Goal: Task Accomplishment & Management: Use online tool/utility

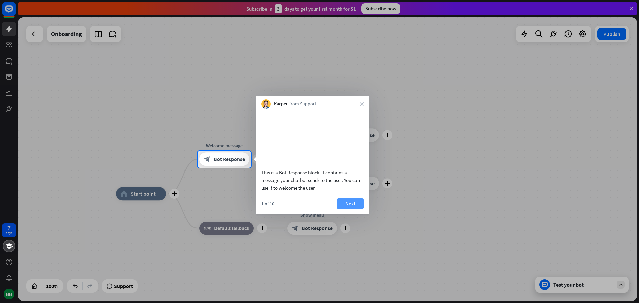
click at [352, 209] on button "Next" at bounding box center [350, 203] width 27 height 11
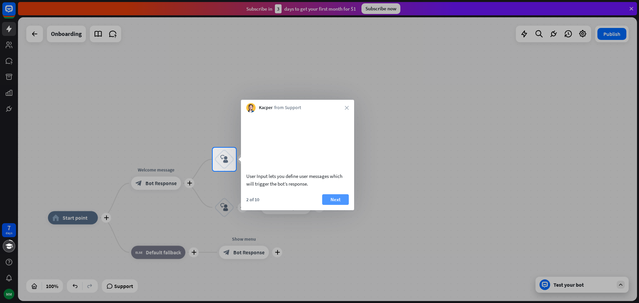
click at [336, 205] on button "Next" at bounding box center [335, 199] width 27 height 11
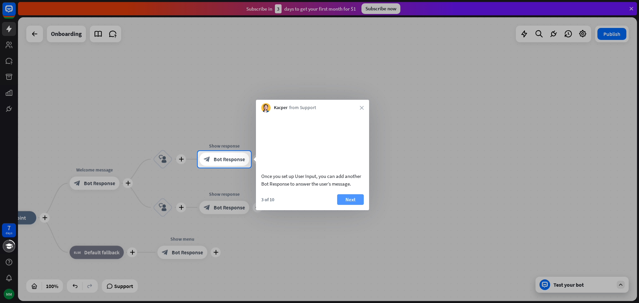
click at [352, 205] on button "Next" at bounding box center [350, 199] width 27 height 11
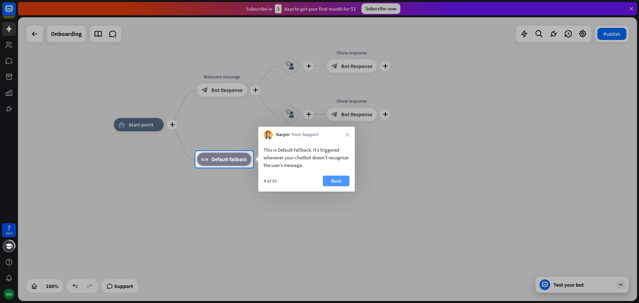
click at [338, 181] on button "Next" at bounding box center [336, 181] width 27 height 11
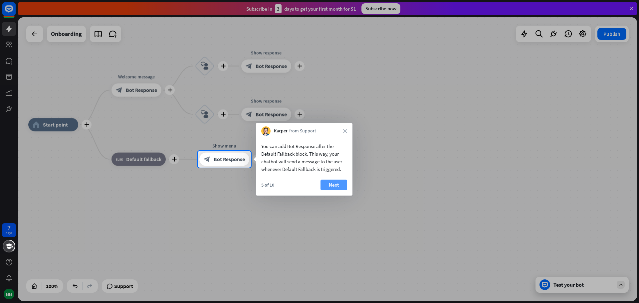
click at [335, 185] on button "Next" at bounding box center [334, 185] width 27 height 11
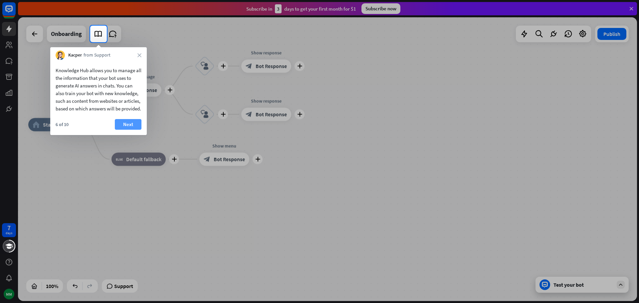
click at [126, 130] on button "Next" at bounding box center [128, 124] width 27 height 11
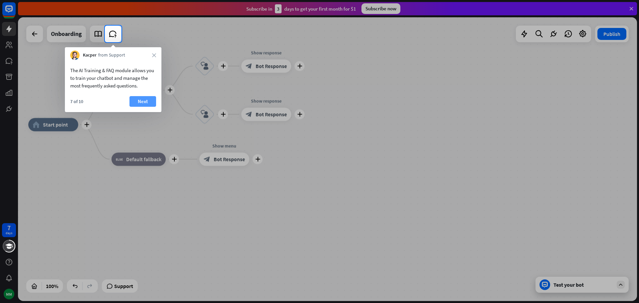
click at [142, 102] on button "Next" at bounding box center [143, 101] width 27 height 11
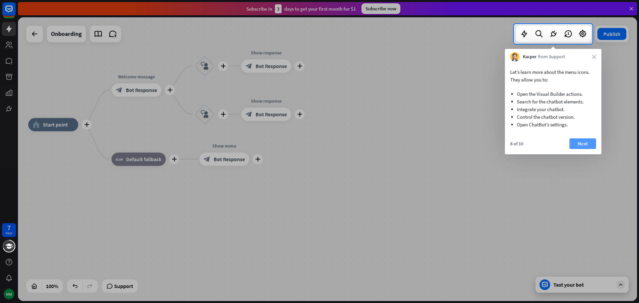
click at [583, 144] on button "Next" at bounding box center [583, 143] width 27 height 11
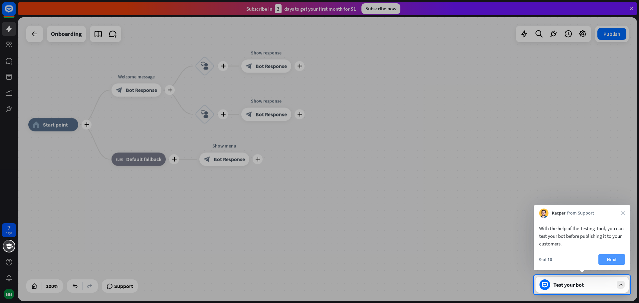
click at [613, 258] on button "Next" at bounding box center [612, 259] width 27 height 11
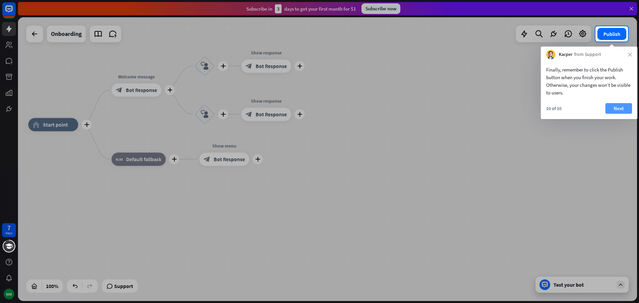
click at [617, 107] on button "Next" at bounding box center [619, 108] width 27 height 11
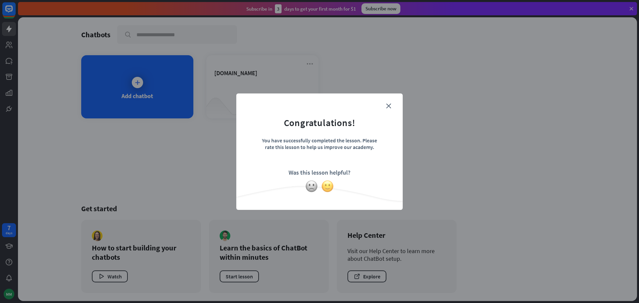
click at [328, 186] on img at bounding box center [327, 186] width 13 height 13
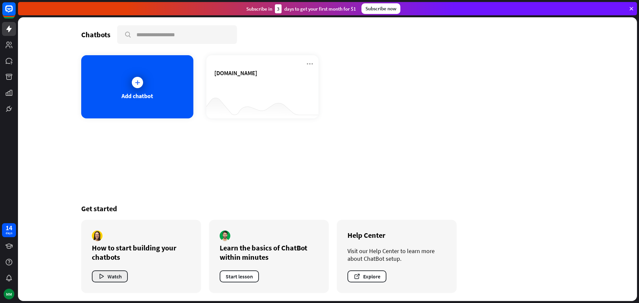
click at [106, 277] on button "Watch" at bounding box center [110, 277] width 36 height 12
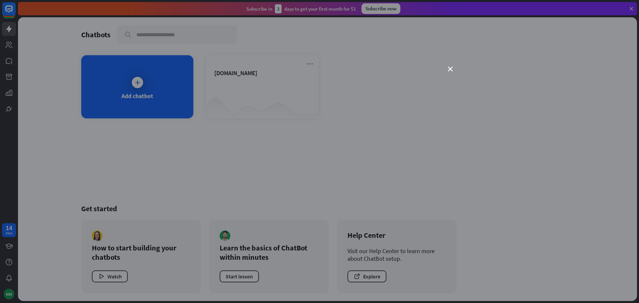
click at [451, 66] on div "close" at bounding box center [319, 151] width 639 height 303
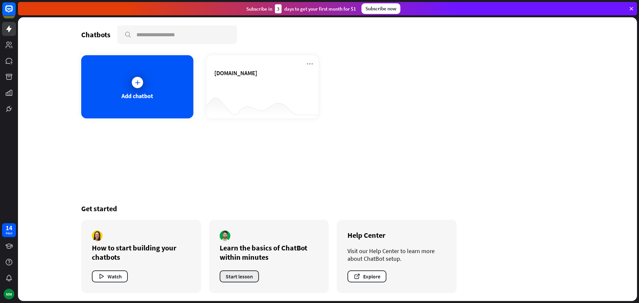
click at [233, 278] on button "Start lesson" at bounding box center [239, 277] width 39 height 12
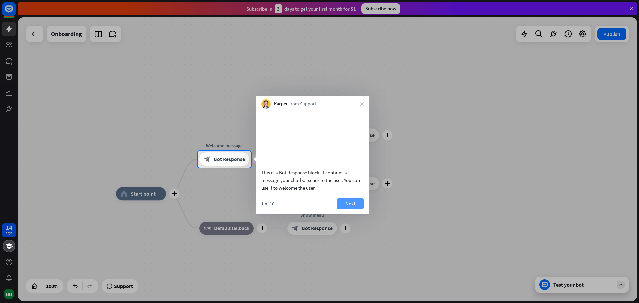
click at [351, 209] on button "Next" at bounding box center [350, 203] width 27 height 11
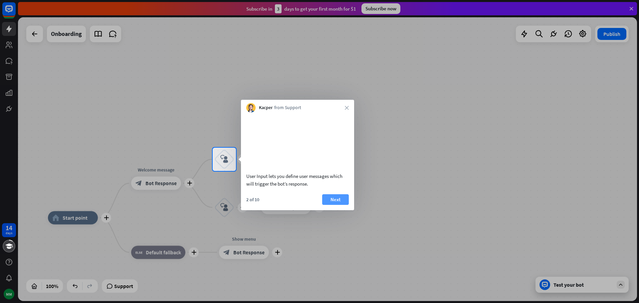
click at [339, 205] on button "Next" at bounding box center [335, 199] width 27 height 11
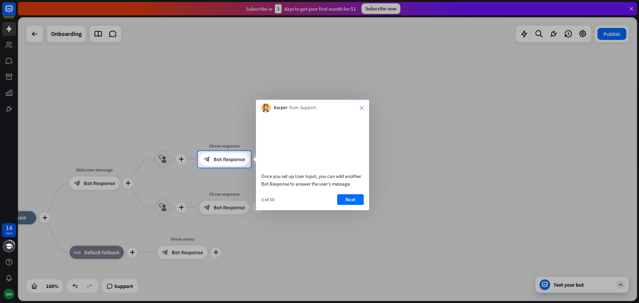
click at [361, 107] on icon "close" at bounding box center [362, 108] width 4 height 4
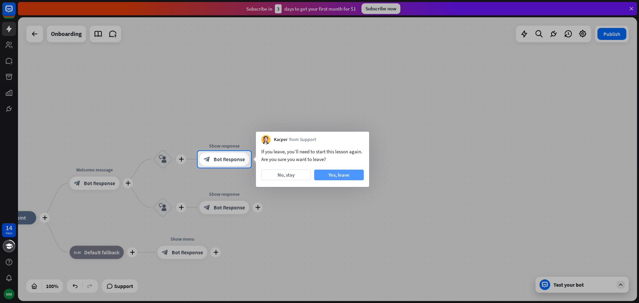
click at [334, 175] on button "Yes, leave" at bounding box center [339, 175] width 50 height 11
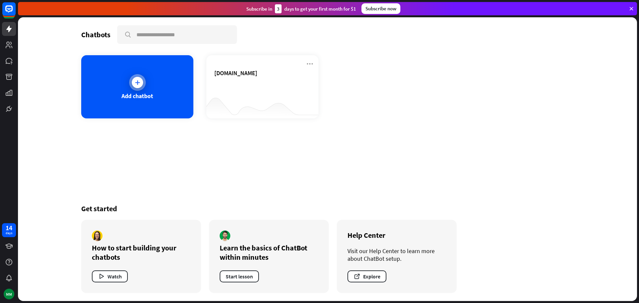
click at [136, 83] on icon at bounding box center [137, 82] width 7 height 7
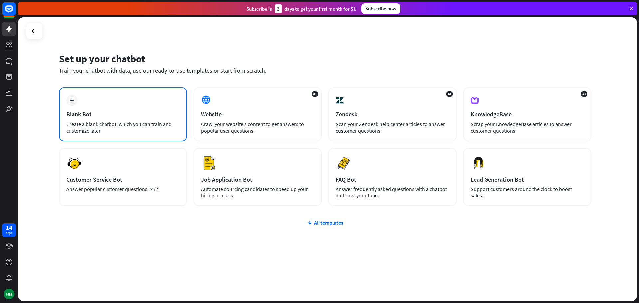
click at [116, 117] on div "Blank Bot" at bounding box center [123, 115] width 114 height 8
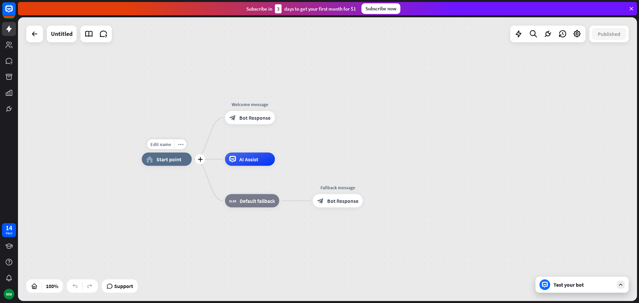
click at [167, 163] on div "home_2 Start point" at bounding box center [167, 159] width 50 height 13
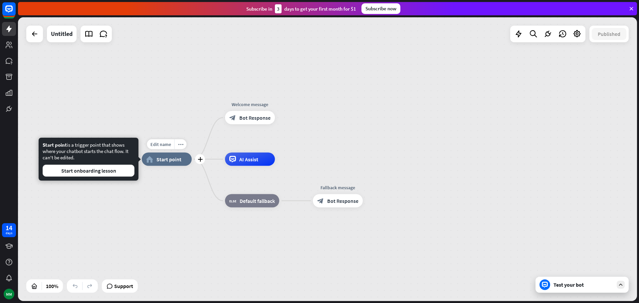
click at [162, 158] on span "Start point" at bounding box center [168, 159] width 25 height 7
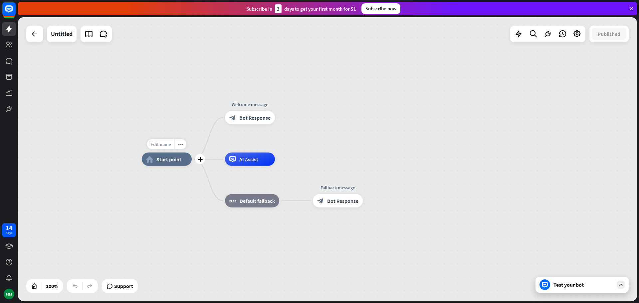
click at [160, 145] on span "Edit name" at bounding box center [160, 144] width 21 height 6
click at [165, 148] on div "Edit name" at bounding box center [160, 144] width 27 height 10
type input "**********"
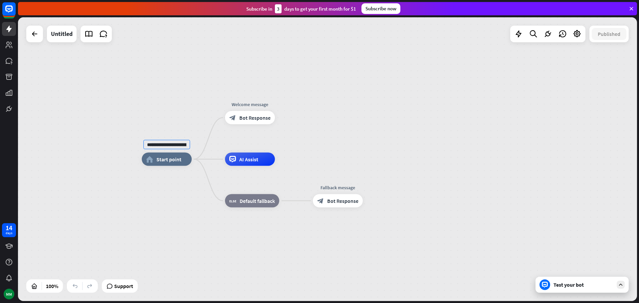
click at [166, 162] on div "**********" at bounding box center [327, 159] width 619 height 284
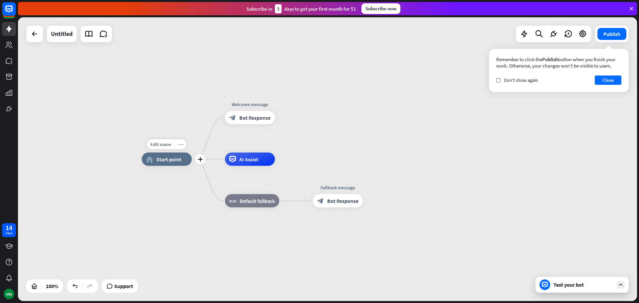
click at [182, 145] on icon "more_horiz" at bounding box center [180, 144] width 5 height 5
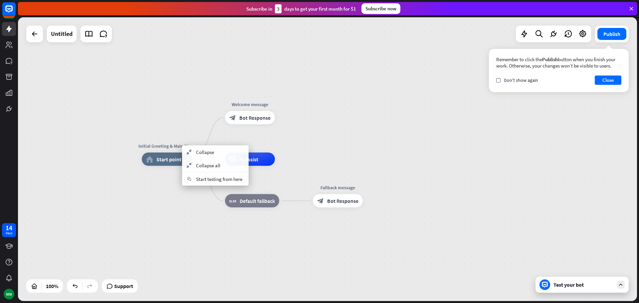
click at [182, 145] on div "Initial Greeting & Main Menu" at bounding box center [167, 146] width 60 height 7
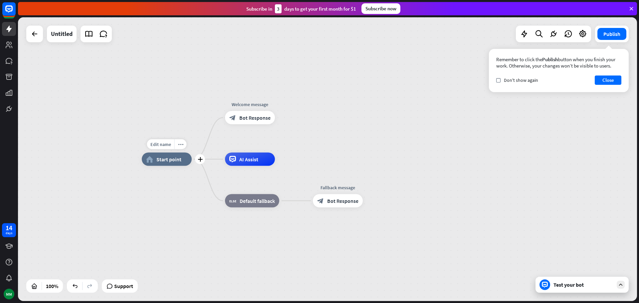
click at [171, 161] on span "Start point" at bounding box center [168, 159] width 25 height 7
click at [247, 117] on span "Bot Response" at bounding box center [254, 118] width 31 height 7
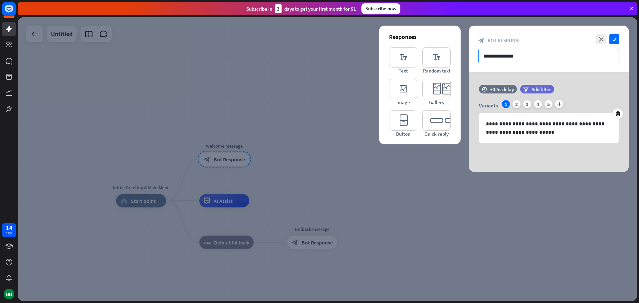
click at [515, 55] on input "**********" at bounding box center [548, 56] width 141 height 14
click at [516, 103] on div "2" at bounding box center [517, 104] width 8 height 8
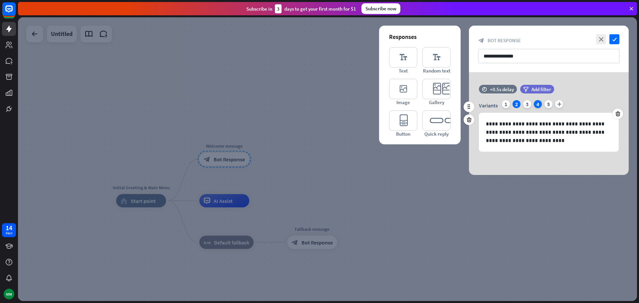
click at [538, 105] on div "4" at bounding box center [538, 104] width 8 height 8
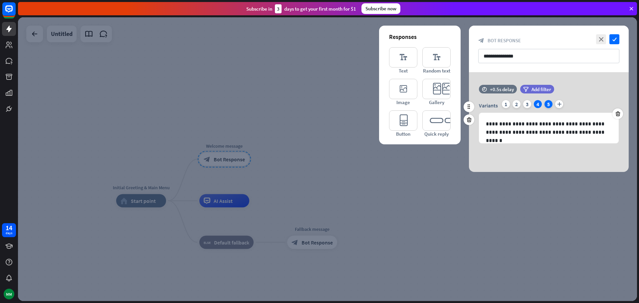
click at [548, 104] on div "5" at bounding box center [549, 104] width 8 height 8
click at [517, 104] on div "2" at bounding box center [517, 104] width 8 height 8
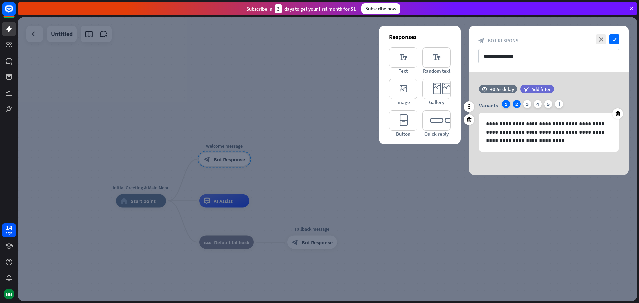
click at [507, 106] on div "1" at bounding box center [506, 104] width 8 height 8
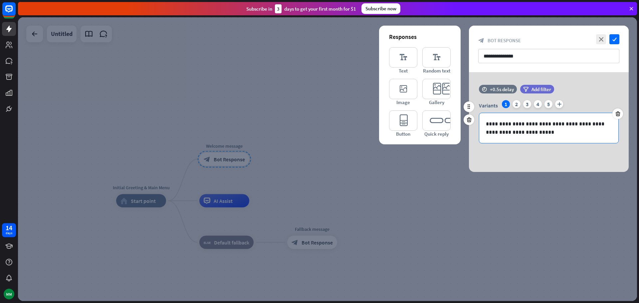
click at [538, 131] on p "**********" at bounding box center [549, 128] width 126 height 17
click at [404, 88] on icon "editor_image" at bounding box center [403, 89] width 28 height 20
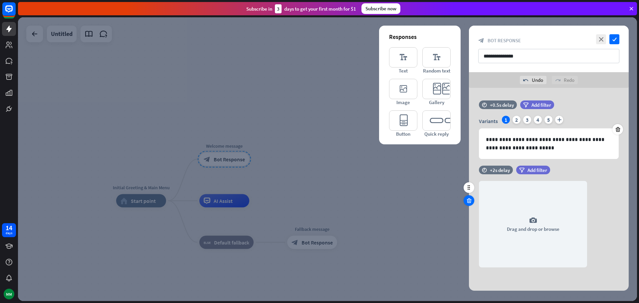
click at [470, 201] on icon at bounding box center [469, 201] width 6 height 6
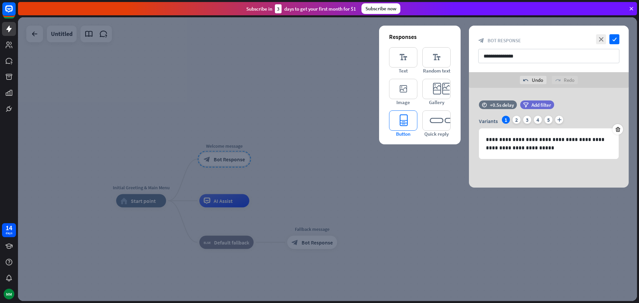
click at [402, 120] on icon "editor_button" at bounding box center [403, 121] width 28 height 20
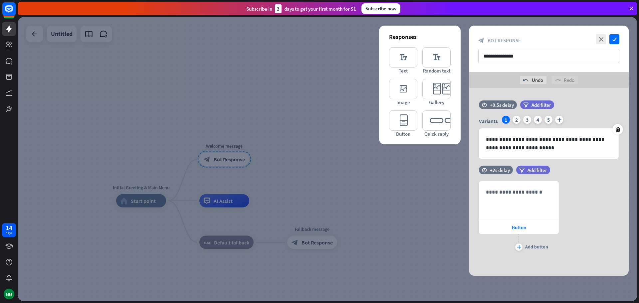
click at [469, 200] on icon at bounding box center [469, 201] width 6 height 6
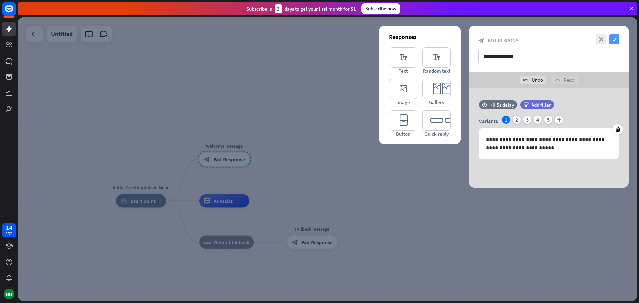
click at [615, 37] on icon "check" at bounding box center [615, 39] width 10 height 10
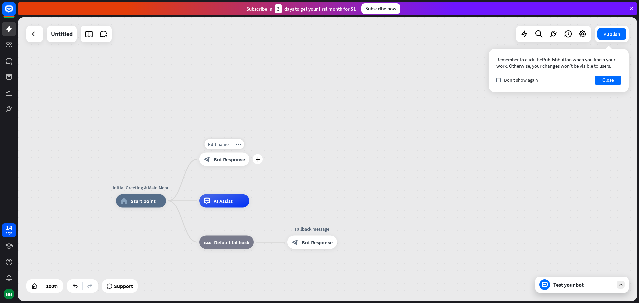
click at [219, 163] on div "block_bot_response Bot Response" at bounding box center [224, 159] width 50 height 13
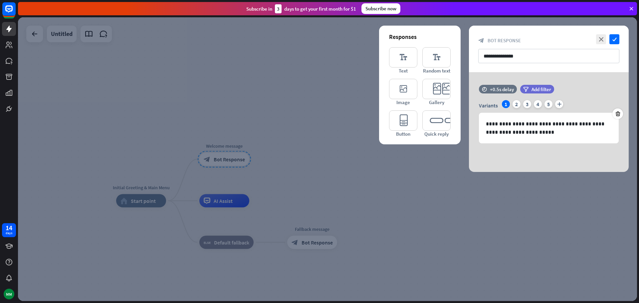
click at [219, 147] on div at bounding box center [327, 159] width 619 height 284
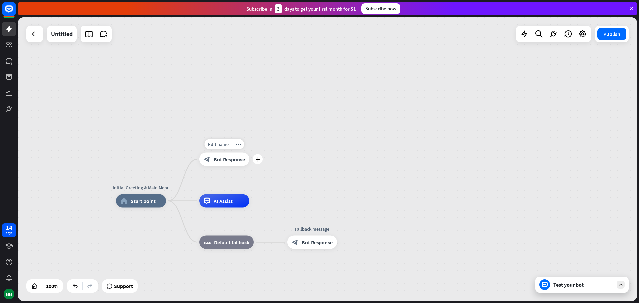
click at [216, 159] on span "Bot Response" at bounding box center [229, 159] width 31 height 7
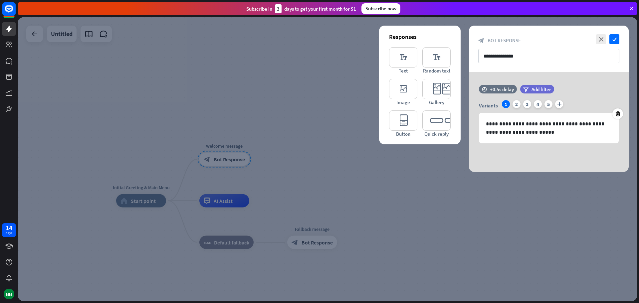
click at [257, 196] on div at bounding box center [327, 159] width 619 height 284
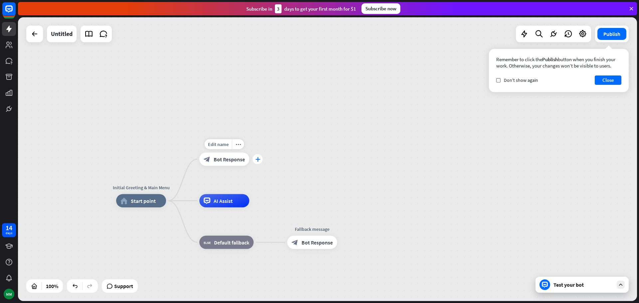
click at [259, 161] on icon "plus" at bounding box center [257, 159] width 5 height 5
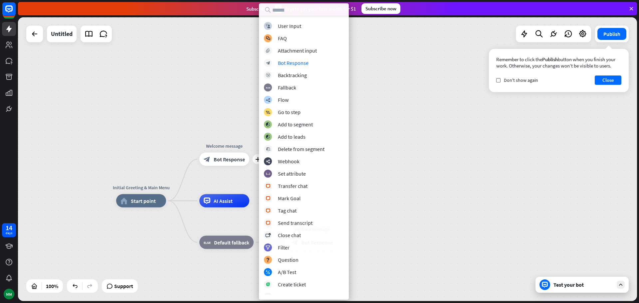
click at [173, 118] on div "Initial Greeting & Main Menu home_2 Start point plus Welcome message block_bot_…" at bounding box center [327, 159] width 619 height 284
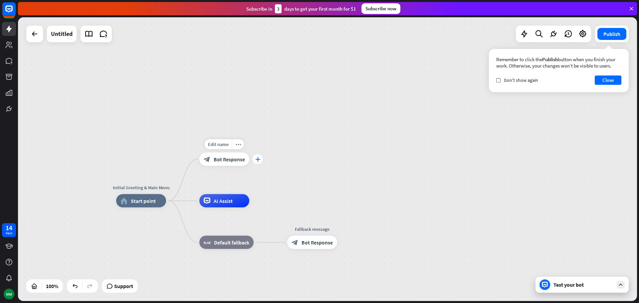
click at [258, 160] on icon "plus" at bounding box center [257, 159] width 5 height 5
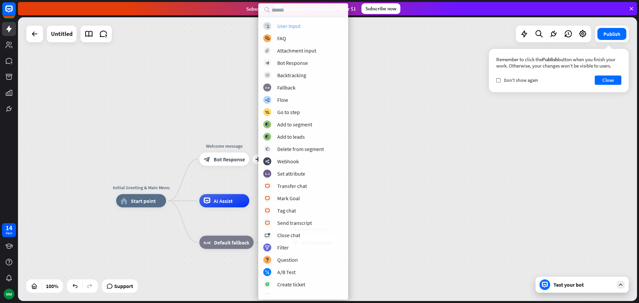
click at [286, 26] on div "User Input" at bounding box center [288, 26] width 23 height 7
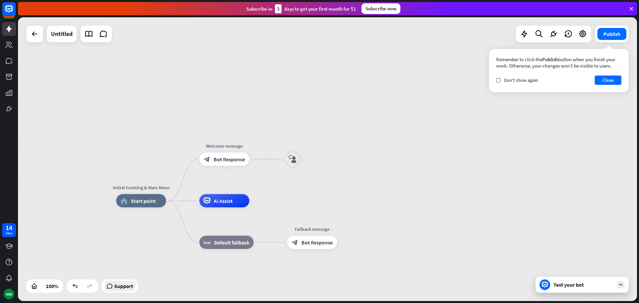
click at [124, 285] on span "Support" at bounding box center [123, 286] width 19 height 11
click at [608, 81] on button "Close" at bounding box center [608, 80] width 27 height 9
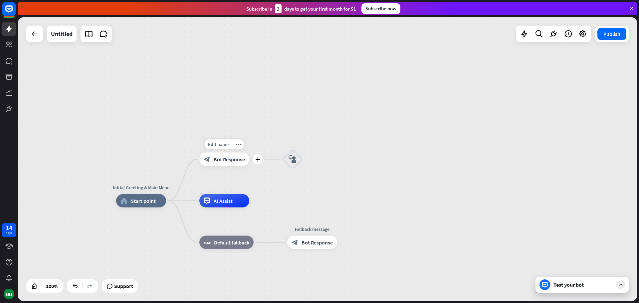
click at [229, 159] on span "Bot Response" at bounding box center [229, 159] width 31 height 7
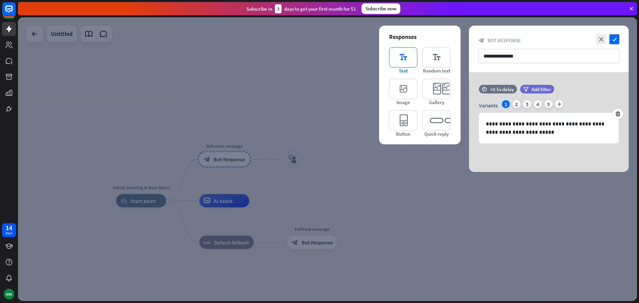
click at [401, 59] on icon "editor_text" at bounding box center [403, 57] width 28 height 20
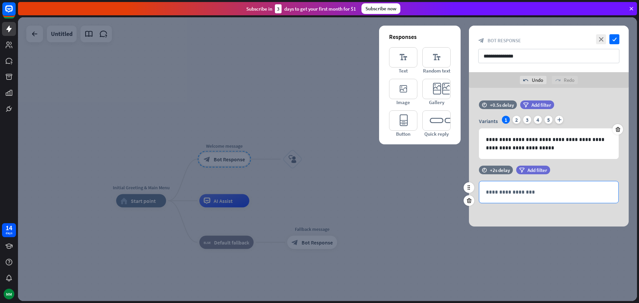
click at [495, 193] on p "**********" at bounding box center [549, 192] width 126 height 8
click at [615, 39] on icon "check" at bounding box center [615, 39] width 10 height 10
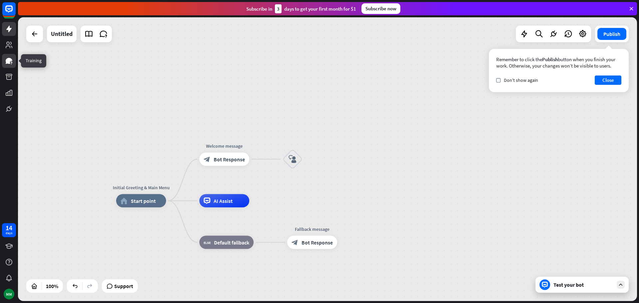
click at [9, 60] on icon at bounding box center [9, 61] width 7 height 6
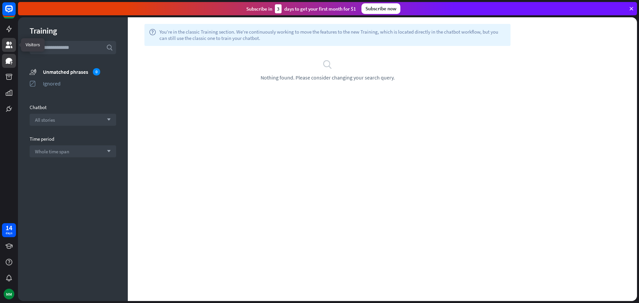
click at [8, 46] on icon at bounding box center [9, 45] width 7 height 7
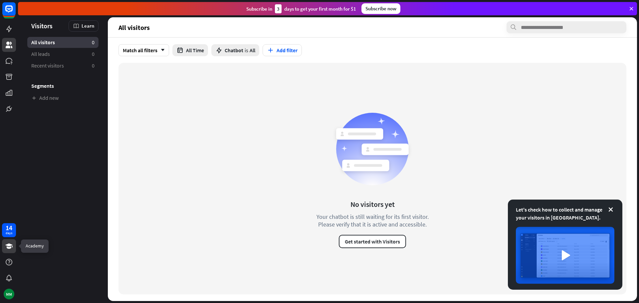
click at [9, 248] on icon at bounding box center [8, 246] width 7 height 5
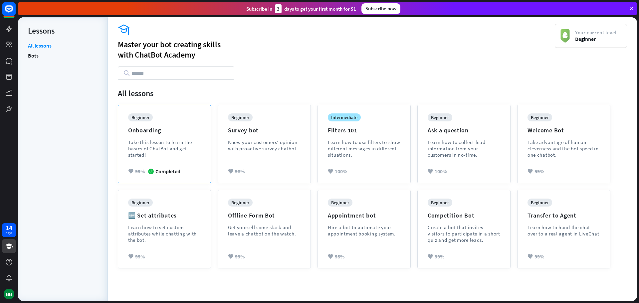
click at [159, 145] on div "Take this lesson to learn the basics of ChatBot and get started!" at bounding box center [164, 148] width 73 height 19
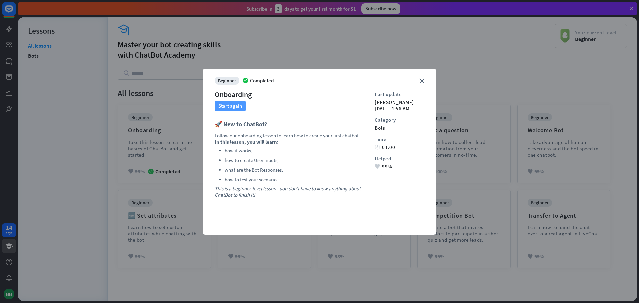
click at [229, 105] on button "Start again" at bounding box center [230, 106] width 31 height 11
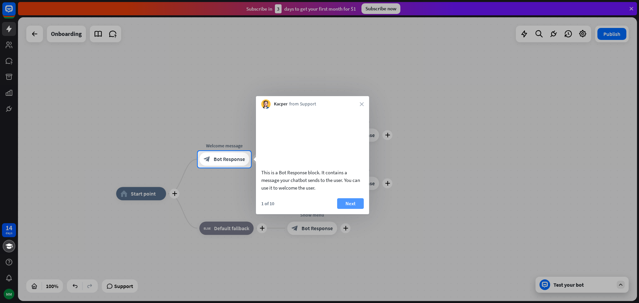
click at [351, 209] on button "Next" at bounding box center [350, 203] width 27 height 11
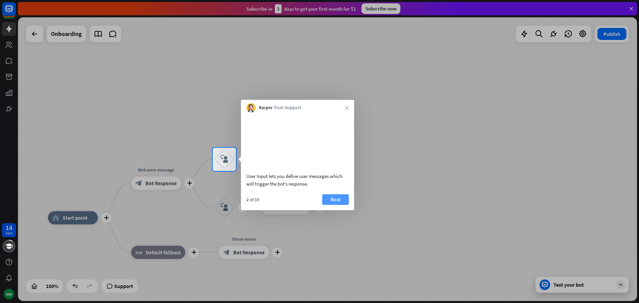
click at [338, 205] on button "Next" at bounding box center [335, 199] width 27 height 11
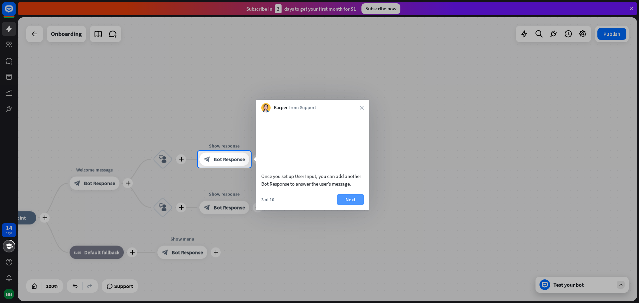
click at [352, 205] on button "Next" at bounding box center [350, 199] width 27 height 11
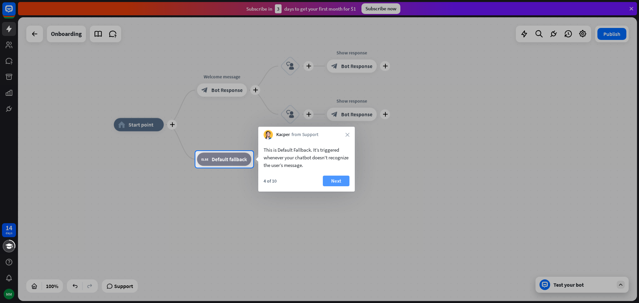
click at [336, 183] on button "Next" at bounding box center [336, 181] width 27 height 11
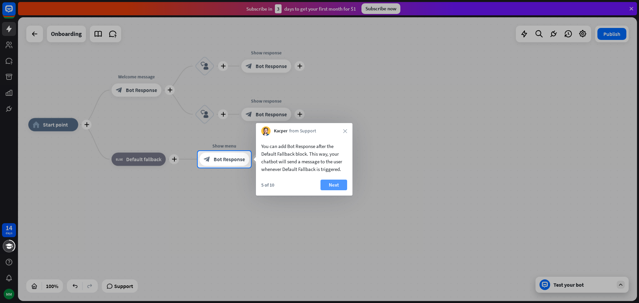
click at [334, 187] on button "Next" at bounding box center [334, 185] width 27 height 11
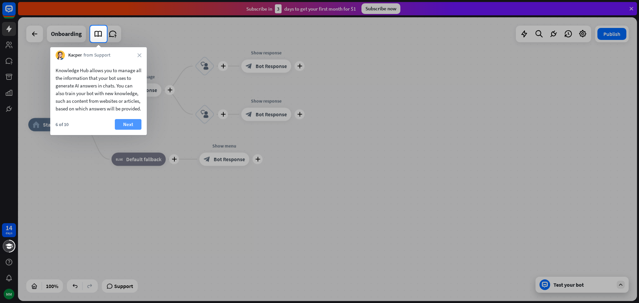
click at [129, 130] on button "Next" at bounding box center [128, 124] width 27 height 11
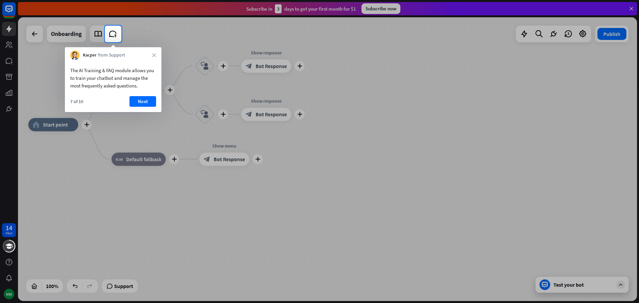
click at [152, 54] on div "Kacper from Support close" at bounding box center [113, 53] width 97 height 13
click at [154, 54] on icon "close" at bounding box center [154, 55] width 4 height 4
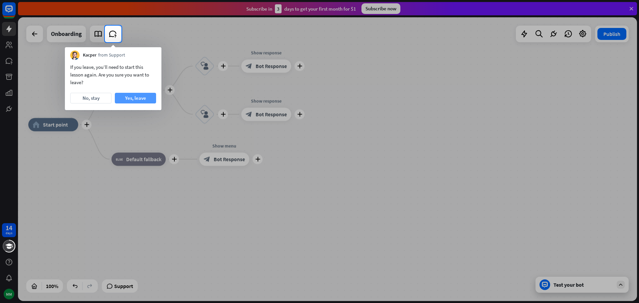
click at [143, 97] on button "Yes, leave" at bounding box center [135, 98] width 41 height 11
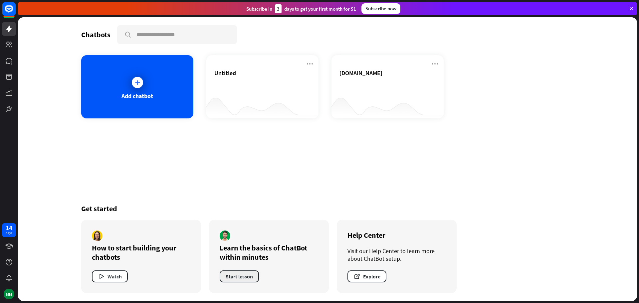
click at [243, 278] on button "Start lesson" at bounding box center [239, 277] width 39 height 12
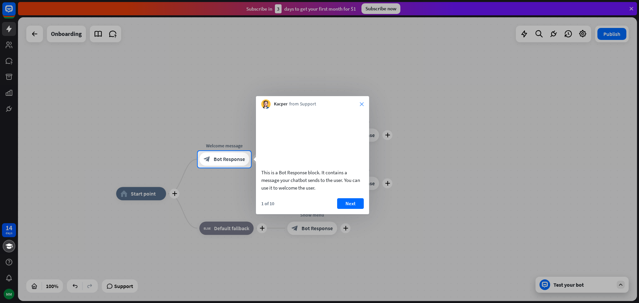
click at [363, 104] on icon "close" at bounding box center [362, 104] width 4 height 4
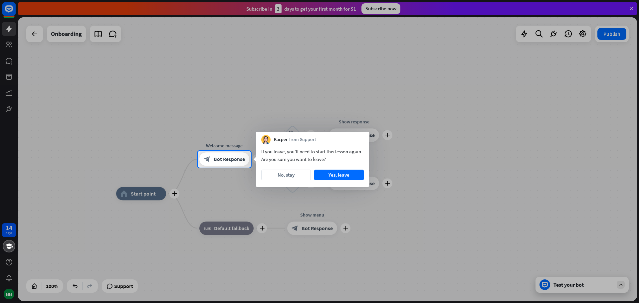
click at [8, 232] on div at bounding box center [319, 236] width 639 height 136
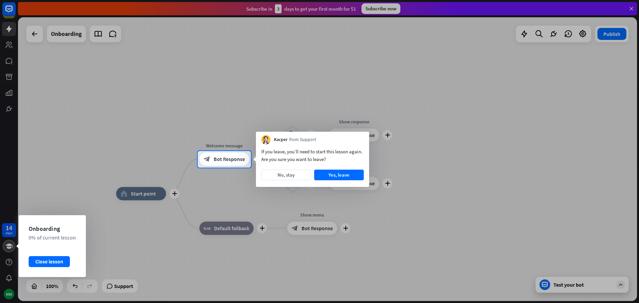
click at [7, 246] on icon at bounding box center [8, 246] width 7 height 5
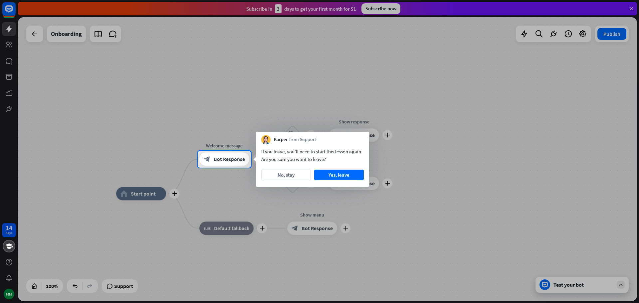
click at [7, 228] on div at bounding box center [319, 236] width 639 height 136
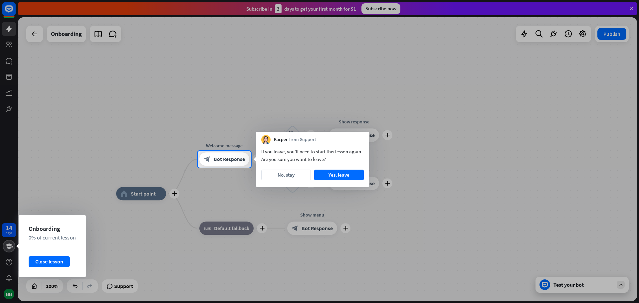
click at [7, 246] on icon at bounding box center [9, 246] width 8 height 8
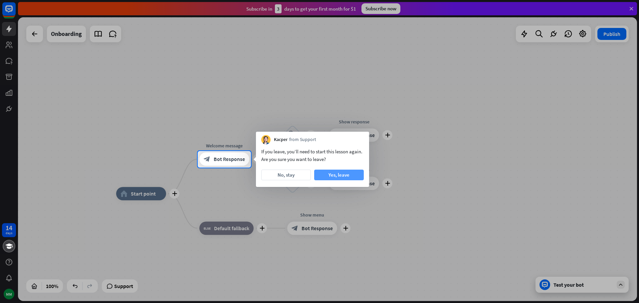
click at [346, 177] on button "Yes, leave" at bounding box center [339, 175] width 50 height 11
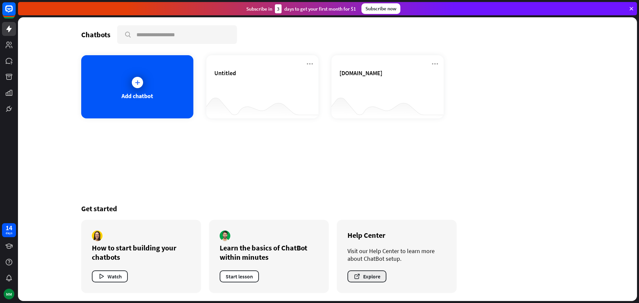
click at [367, 275] on button "Explore" at bounding box center [367, 277] width 39 height 12
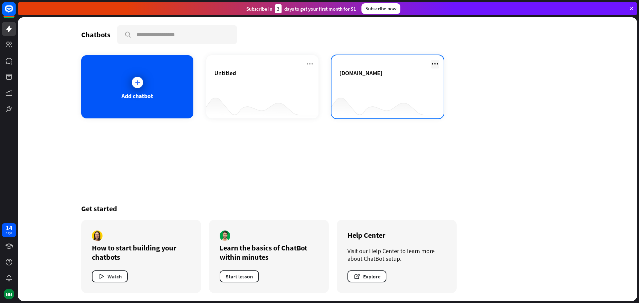
click at [436, 64] on icon at bounding box center [435, 64] width 8 height 8
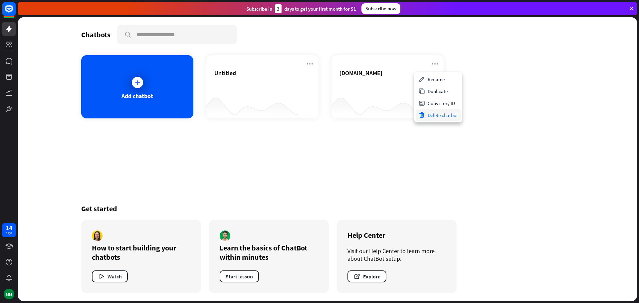
click at [437, 114] on div "Delete chatbot" at bounding box center [438, 115] width 45 height 12
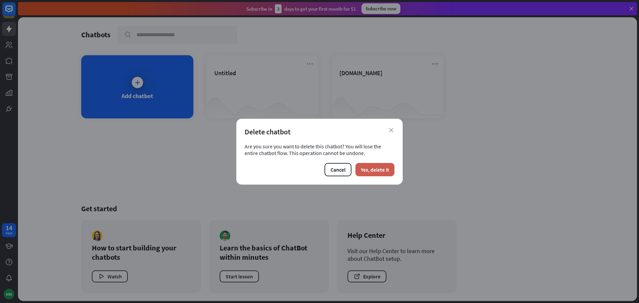
drag, startPoint x: 381, startPoint y: 170, endPoint x: 378, endPoint y: 170, distance: 3.7
click at [381, 170] on button "Yes, delete it" at bounding box center [375, 169] width 39 height 13
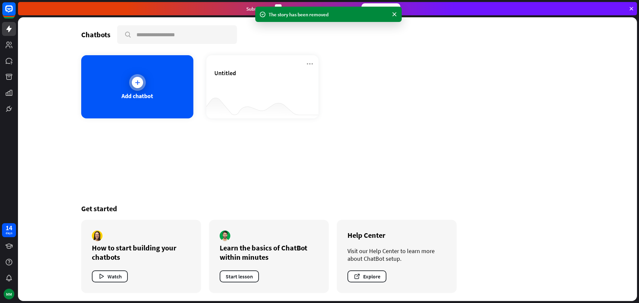
click at [137, 81] on icon at bounding box center [137, 82] width 7 height 7
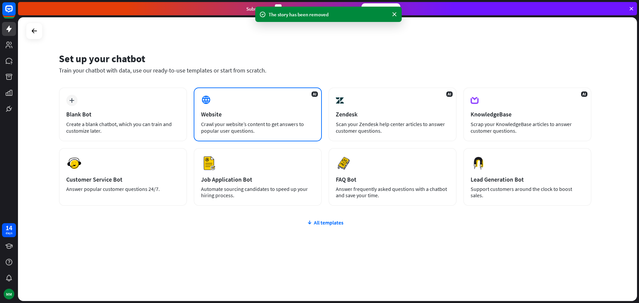
click at [259, 108] on div "AI Website Crawl your website’s content to get answers to popular user question…" at bounding box center [258, 115] width 128 height 54
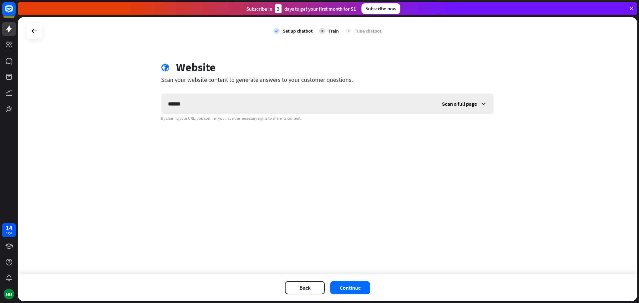
type input "******"
click at [463, 103] on span "Scan a full page" at bounding box center [459, 104] width 35 height 7
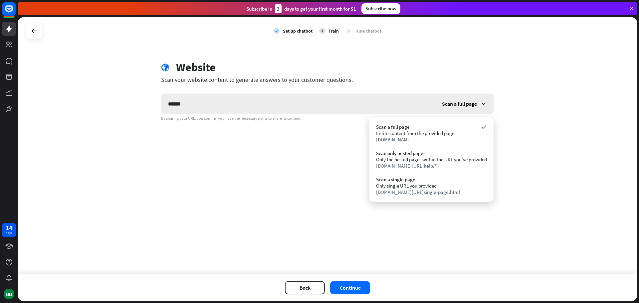
click at [463, 103] on span "Scan a full page" at bounding box center [459, 104] width 35 height 7
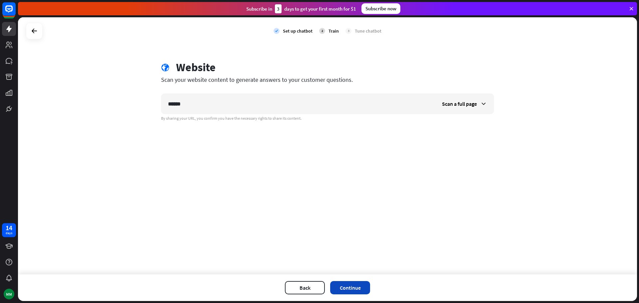
click at [350, 290] on button "Continue" at bounding box center [350, 287] width 40 height 13
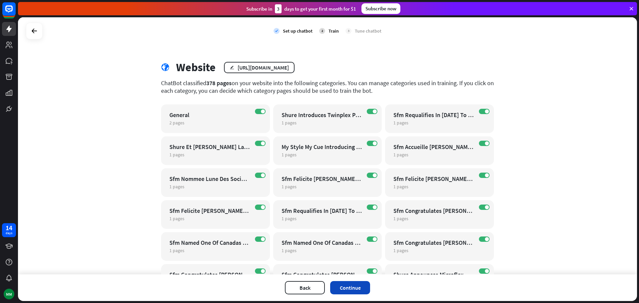
click at [347, 290] on button "Continue" at bounding box center [350, 287] width 40 height 13
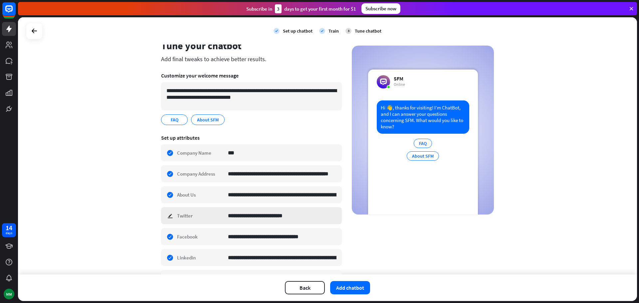
scroll to position [33, 0]
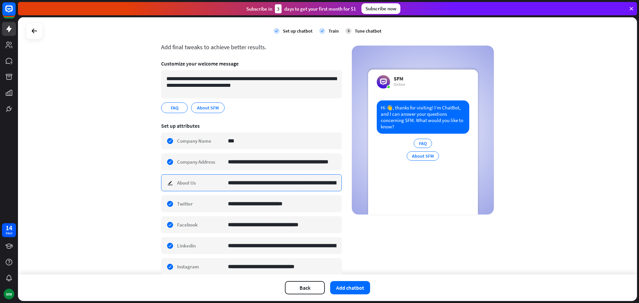
click at [263, 183] on input "**********" at bounding box center [282, 183] width 109 height 16
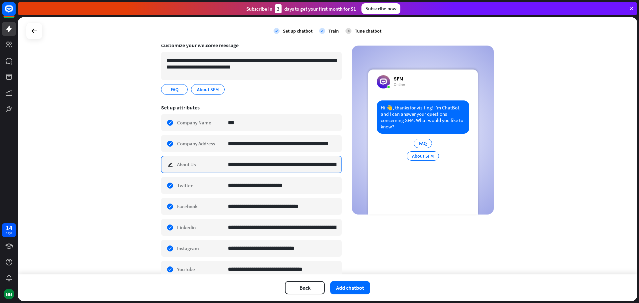
scroll to position [67, 0]
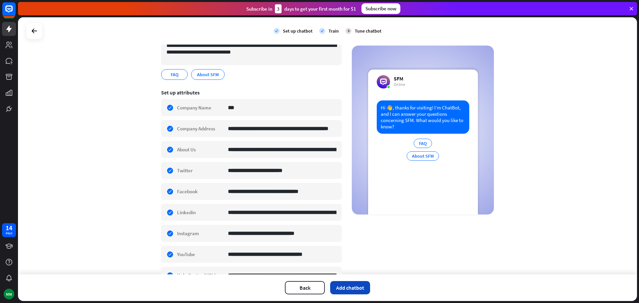
click at [344, 289] on button "Add chatbot" at bounding box center [350, 287] width 40 height 13
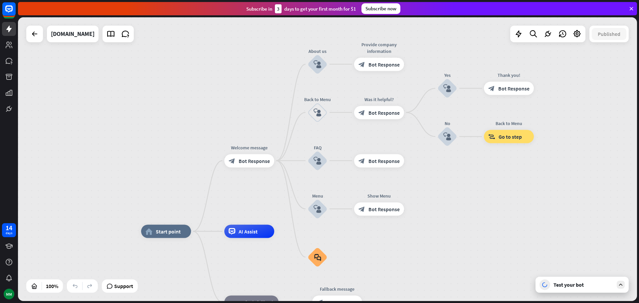
drag, startPoint x: 528, startPoint y: 156, endPoint x: 527, endPoint y: 229, distance: 72.2
click at [527, 229] on div "home_2 Start point Welcome message block_bot_response Bot Response About us blo…" at bounding box center [327, 159] width 619 height 284
click at [247, 163] on span "Bot Response" at bounding box center [254, 160] width 31 height 7
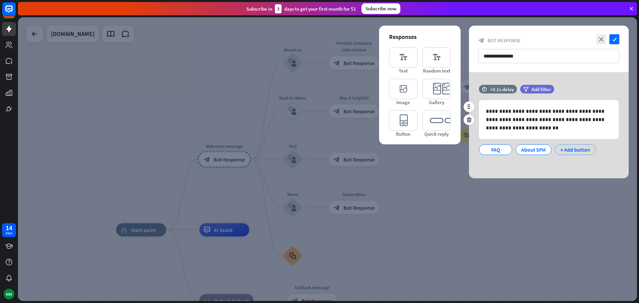
click at [578, 150] on div "+ Add button" at bounding box center [575, 149] width 41 height 11
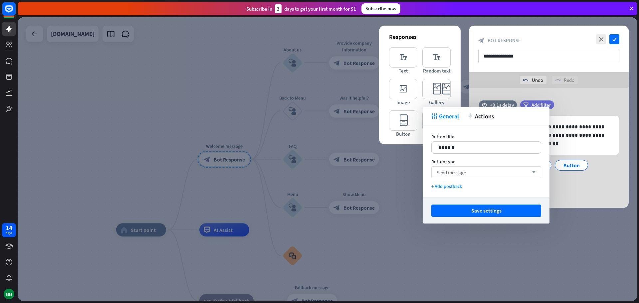
click at [459, 171] on span "Send message" at bounding box center [451, 172] width 29 height 6
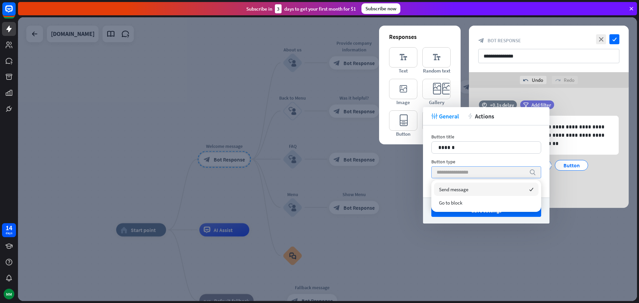
click at [467, 191] on span "Send message" at bounding box center [453, 189] width 29 height 6
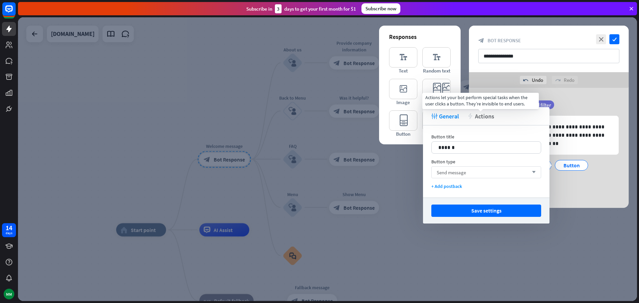
click at [486, 117] on span "Actions" at bounding box center [484, 117] width 19 height 8
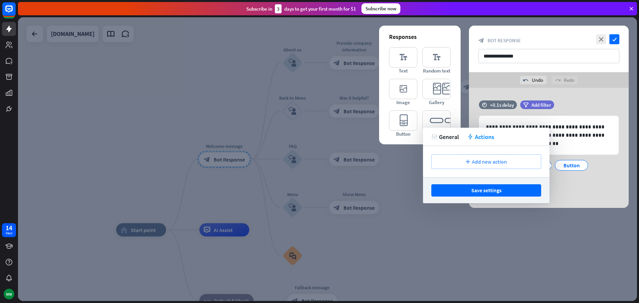
click at [476, 160] on span "Add new action" at bounding box center [489, 161] width 35 height 7
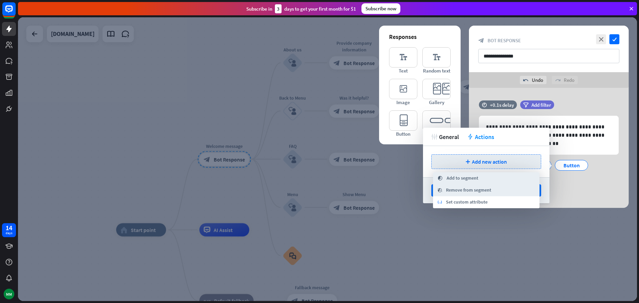
click at [474, 222] on div at bounding box center [327, 159] width 619 height 284
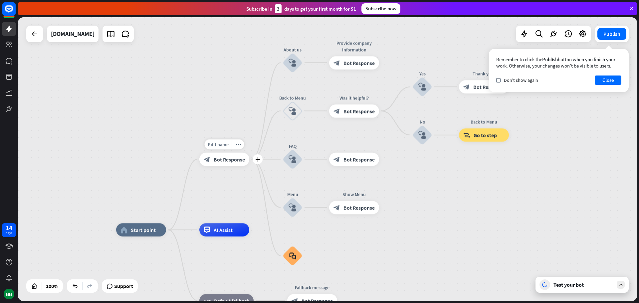
click at [225, 163] on div "block_bot_response Bot Response" at bounding box center [224, 159] width 50 height 13
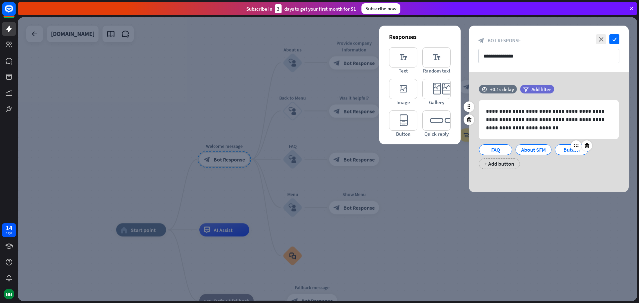
click at [568, 151] on div "Button" at bounding box center [572, 150] width 22 height 10
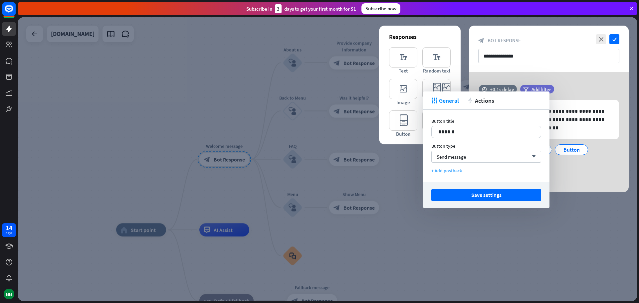
click at [452, 170] on div "+ Add postback" at bounding box center [486, 171] width 110 height 6
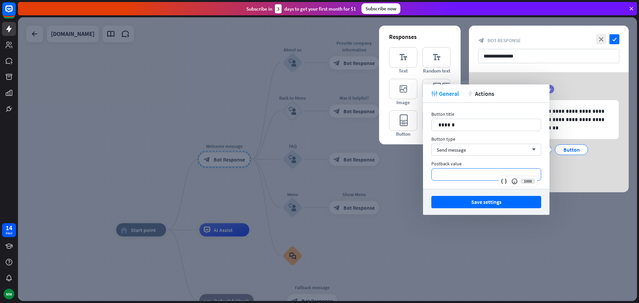
click at [451, 174] on p "**********" at bounding box center [486, 174] width 96 height 8
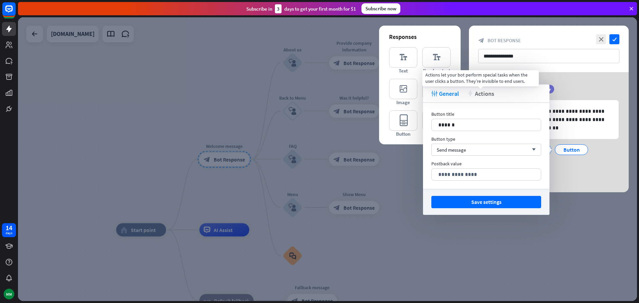
click at [484, 93] on span "Actions" at bounding box center [484, 94] width 19 height 8
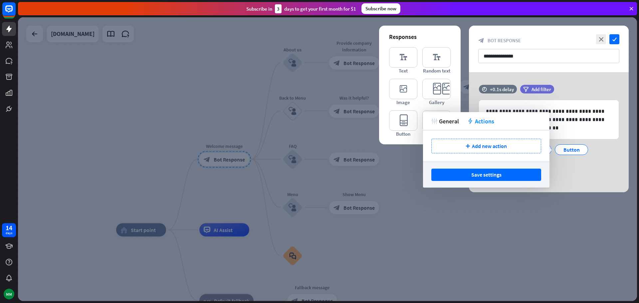
click at [456, 201] on div at bounding box center [327, 159] width 619 height 284
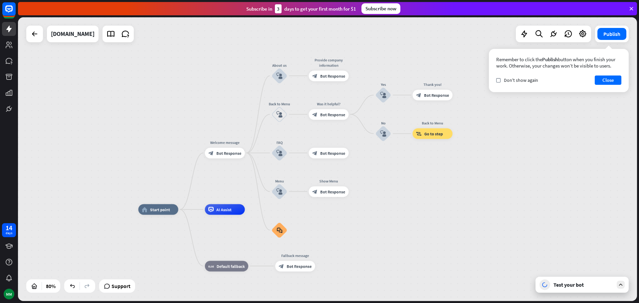
click at [221, 213] on div "AI Assist" at bounding box center [225, 209] width 40 height 11
click at [163, 138] on div "home_2 Start point Welcome message block_bot_response Bot Response About us blo…" at bounding box center [327, 159] width 619 height 284
click at [279, 188] on icon "block_user_input" at bounding box center [279, 191] width 6 height 6
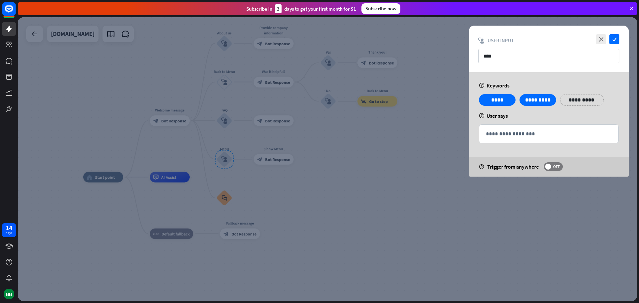
click at [171, 120] on div at bounding box center [327, 159] width 619 height 284
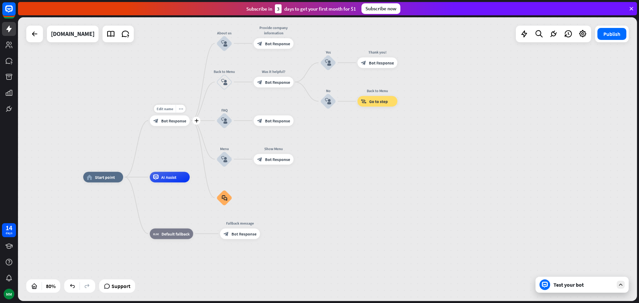
click at [171, 120] on span "Bot Response" at bounding box center [173, 120] width 25 height 5
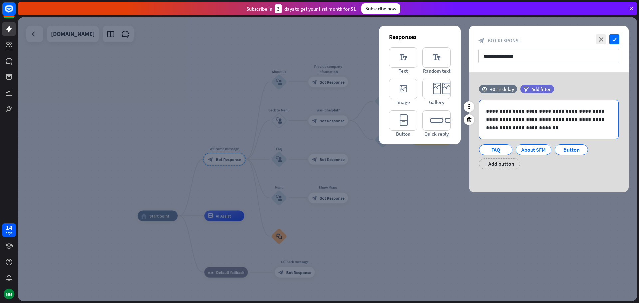
click at [541, 110] on p "**********" at bounding box center [549, 119] width 126 height 25
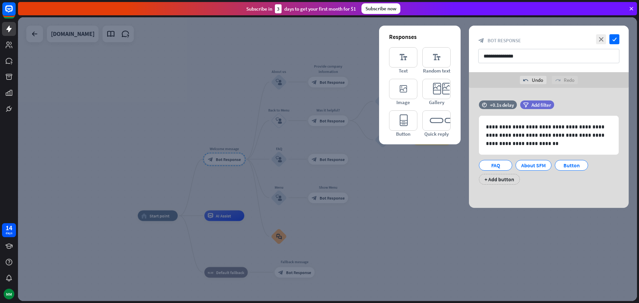
click at [632, 9] on icon at bounding box center [632, 9] width 6 height 6
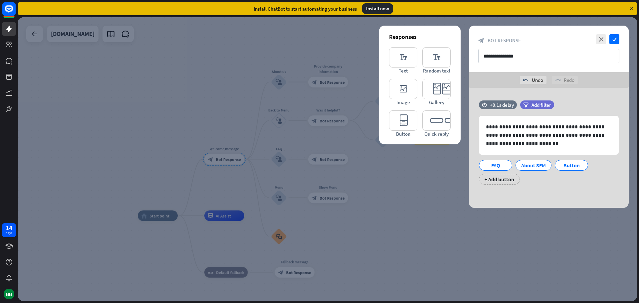
click at [337, 60] on div at bounding box center [327, 159] width 619 height 284
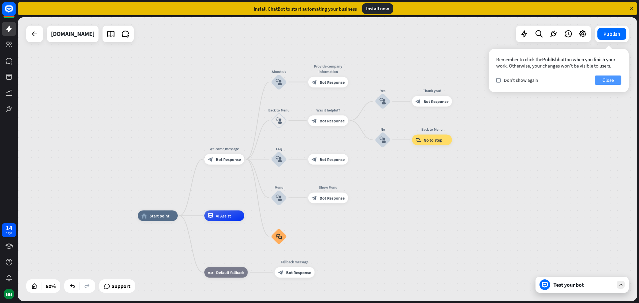
click at [607, 81] on button "Close" at bounding box center [608, 80] width 27 height 9
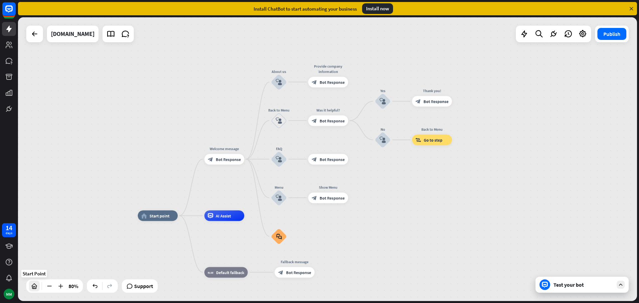
click at [35, 286] on icon at bounding box center [34, 286] width 7 height 7
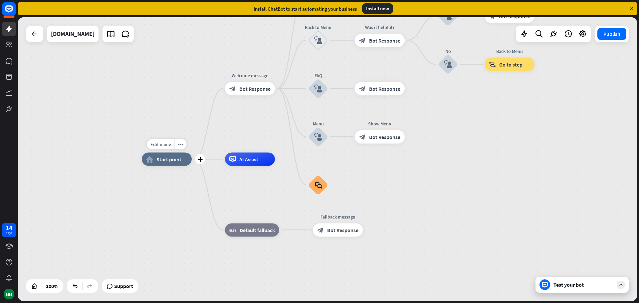
click at [162, 158] on span "Start point" at bounding box center [168, 159] width 25 height 7
click at [249, 90] on span "Bot Response" at bounding box center [254, 88] width 31 height 7
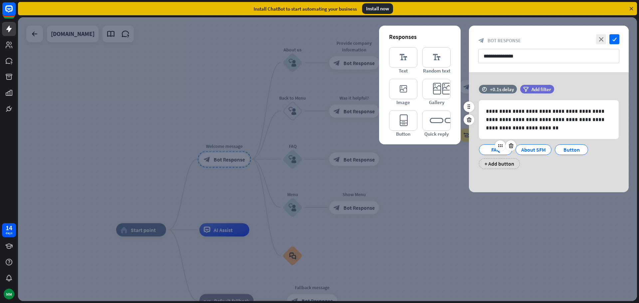
click at [494, 150] on div "FAQ" at bounding box center [496, 150] width 22 height 10
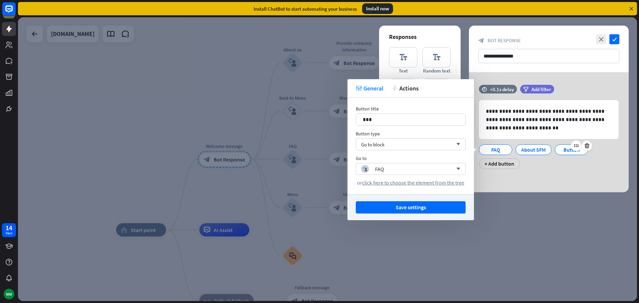
click at [572, 151] on div "Button" at bounding box center [572, 150] width 22 height 10
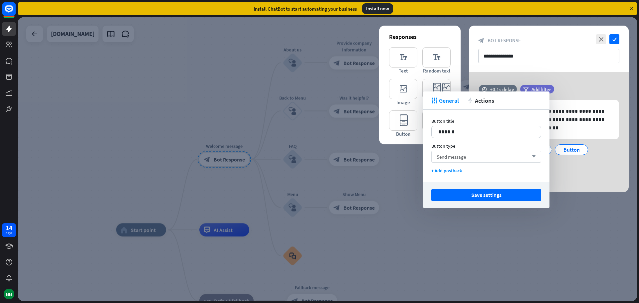
click at [517, 156] on div "Send message arrow_down" at bounding box center [486, 157] width 110 height 12
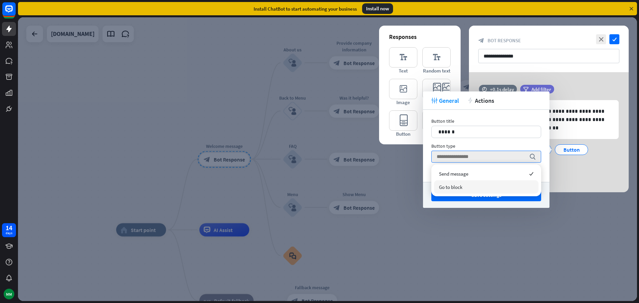
click at [471, 188] on div "Go to block" at bounding box center [486, 186] width 105 height 13
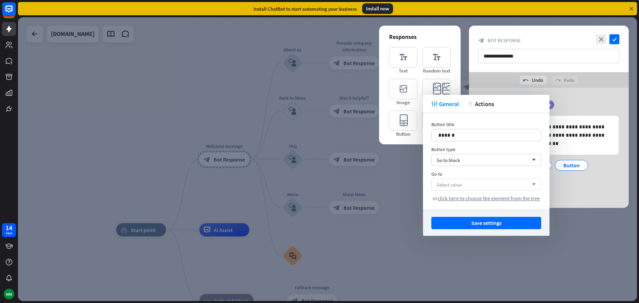
click at [471, 185] on div "Select value arrow_down" at bounding box center [486, 185] width 110 height 12
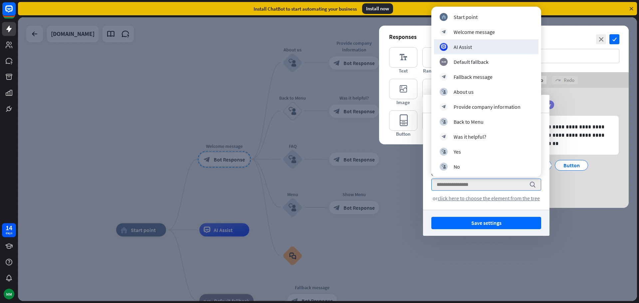
click at [357, 33] on div at bounding box center [327, 159] width 619 height 284
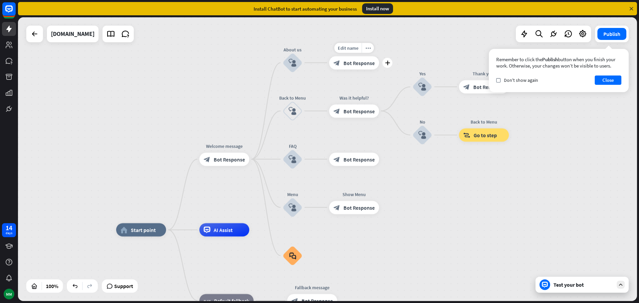
click at [354, 62] on span "Bot Response" at bounding box center [359, 63] width 31 height 7
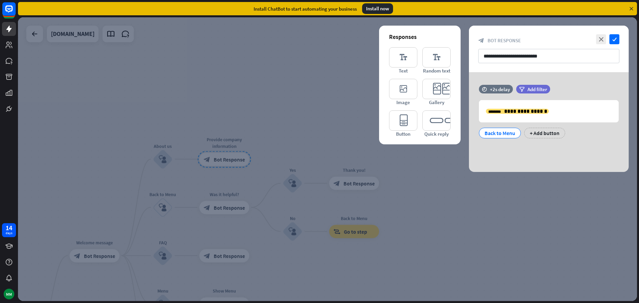
click at [163, 160] on div at bounding box center [327, 159] width 619 height 284
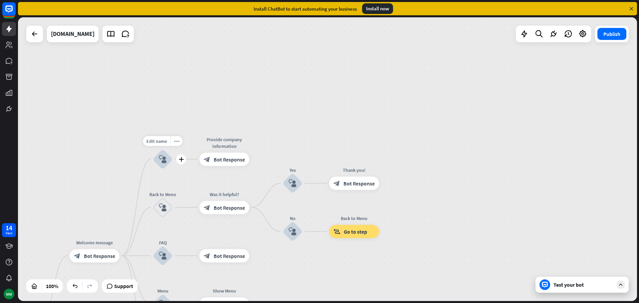
click at [163, 160] on icon "block_user_input" at bounding box center [163, 159] width 8 height 8
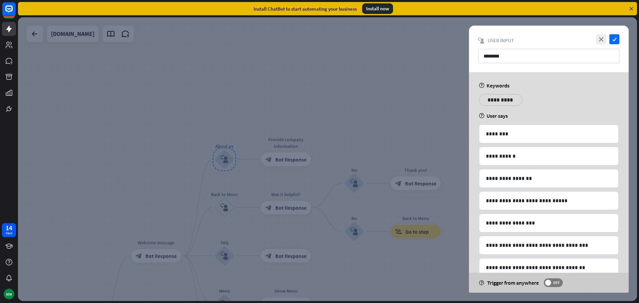
click at [175, 160] on div at bounding box center [327, 159] width 619 height 284
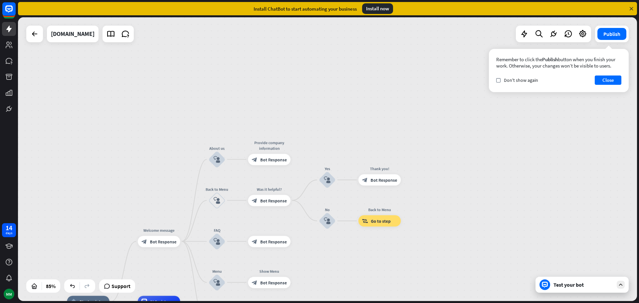
click at [614, 99] on div "home_2 Start point Welcome message block_bot_response Bot Response About us blo…" at bounding box center [327, 159] width 619 height 284
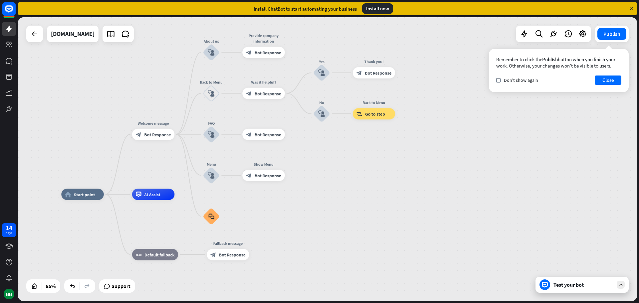
drag, startPoint x: 607, startPoint y: 123, endPoint x: 608, endPoint y: 17, distance: 105.5
click at [608, 17] on div "home_2 Start point Welcome message block_bot_response Bot Response About us blo…" at bounding box center [327, 159] width 619 height 284
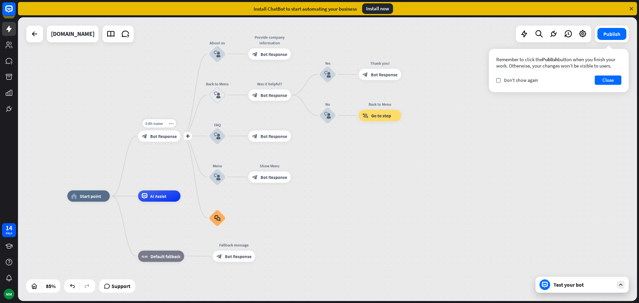
click at [156, 139] on span "Bot Response" at bounding box center [163, 136] width 27 height 6
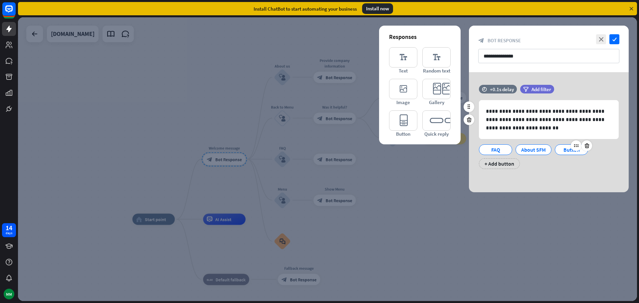
click at [567, 149] on div "Button" at bounding box center [572, 150] width 22 height 10
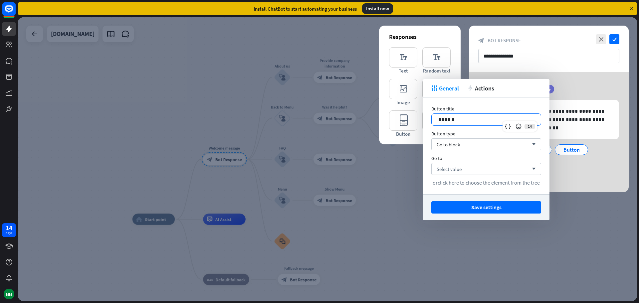
click at [516, 121] on div "14 ******" at bounding box center [486, 120] width 110 height 12
click at [530, 128] on div "14" at bounding box center [520, 126] width 35 height 11
click at [530, 114] on div at bounding box center [486, 114] width 109 height 0
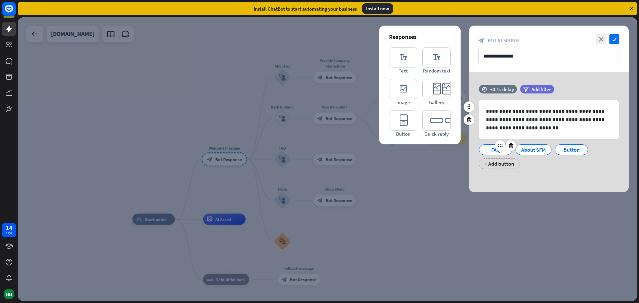
click at [492, 150] on div "FAQ" at bounding box center [496, 150] width 22 height 10
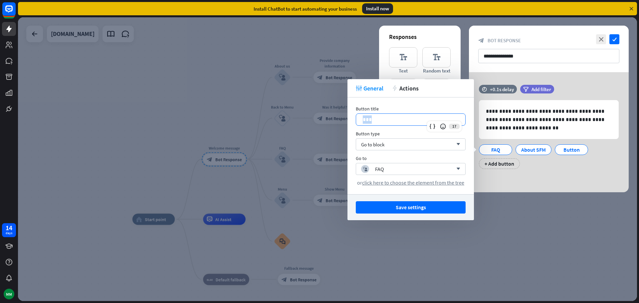
drag, startPoint x: 385, startPoint y: 119, endPoint x: 362, endPoint y: 112, distance: 24.1
click at [362, 112] on div "Button title 17 ***" at bounding box center [411, 116] width 110 height 20
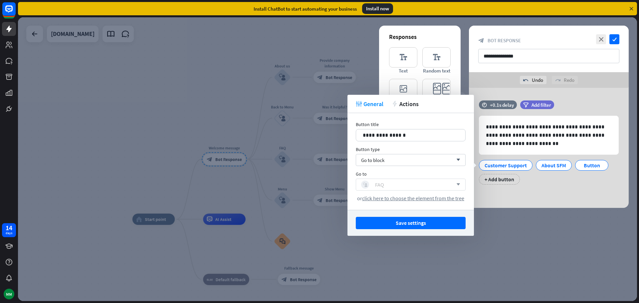
click at [405, 185] on div "block_user_input FAQ" at bounding box center [407, 185] width 92 height 8
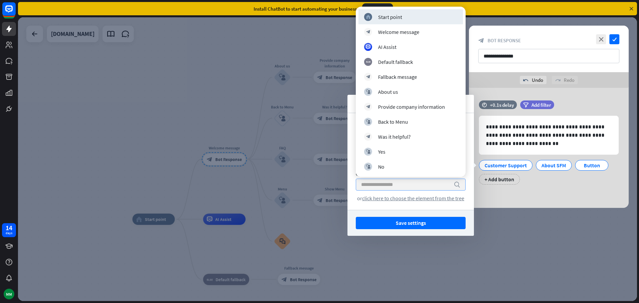
click at [417, 205] on div "**********" at bounding box center [411, 161] width 127 height 97
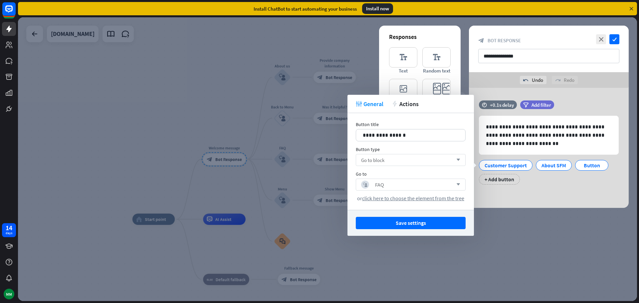
click at [406, 160] on div "Go to block arrow_down" at bounding box center [411, 160] width 110 height 12
click at [406, 160] on input "search" at bounding box center [405, 159] width 89 height 11
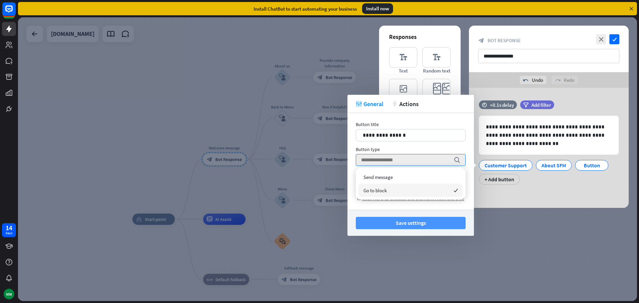
click at [410, 223] on button "Save settings" at bounding box center [411, 223] width 110 height 12
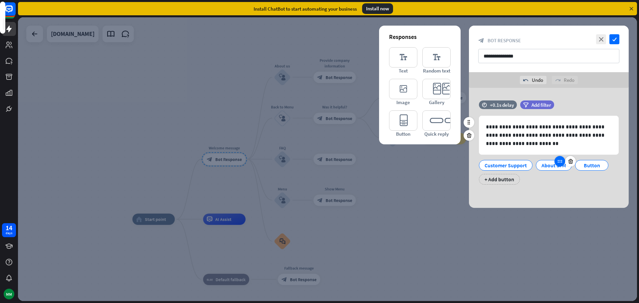
click at [560, 162] on icon at bounding box center [560, 161] width 6 height 6
click at [560, 165] on div at bounding box center [560, 161] width 11 height 11
click at [559, 165] on div at bounding box center [560, 161] width 11 height 11
click at [555, 186] on div "**********" at bounding box center [549, 146] width 160 height 91
click at [560, 164] on icon at bounding box center [560, 161] width 6 height 6
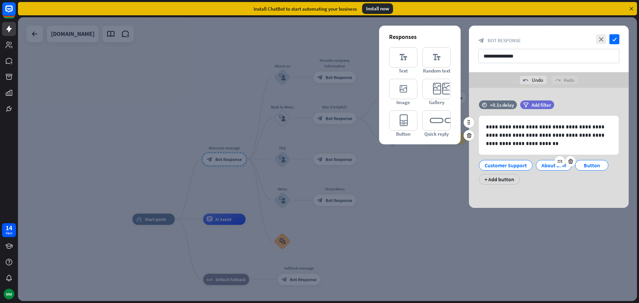
click at [551, 166] on div "About SFM" at bounding box center [554, 165] width 25 height 10
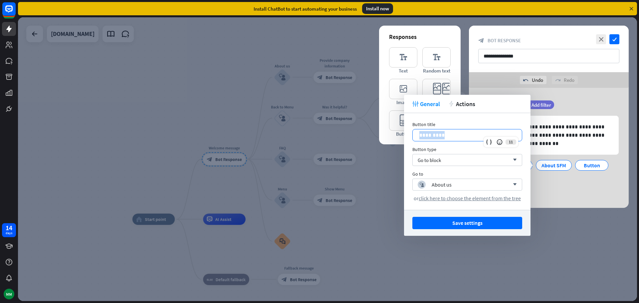
drag, startPoint x: 454, startPoint y: 136, endPoint x: 419, endPoint y: 131, distance: 35.8
click at [419, 131] on div "*********" at bounding box center [467, 136] width 109 height 12
click at [444, 136] on p "**********" at bounding box center [467, 135] width 96 height 8
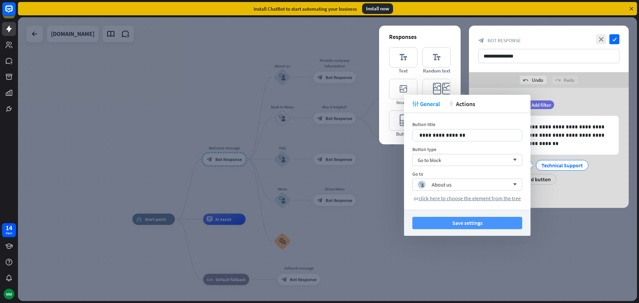
click at [466, 222] on button "Save settings" at bounding box center [467, 223] width 110 height 12
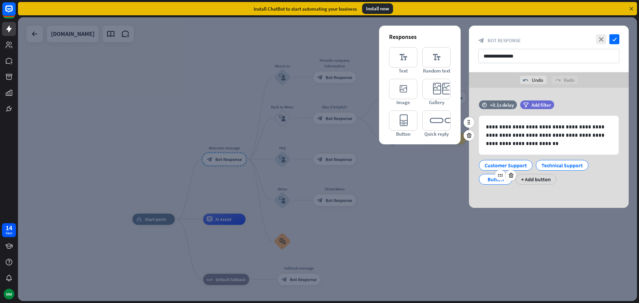
click at [497, 180] on div at bounding box center [505, 175] width 21 height 11
click at [501, 180] on div at bounding box center [500, 175] width 11 height 11
click at [492, 178] on div "Button" at bounding box center [496, 179] width 22 height 10
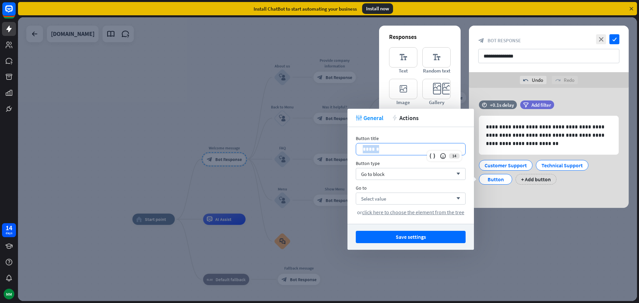
drag, startPoint x: 397, startPoint y: 150, endPoint x: 350, endPoint y: 147, distance: 47.7
click at [350, 147] on div "Button title 14 ****** Button type Go to block arrow_down Go to Select value ar…" at bounding box center [411, 175] width 127 height 97
drag, startPoint x: 392, startPoint y: 148, endPoint x: 386, endPoint y: 155, distance: 9.2
click at [392, 149] on p "**********" at bounding box center [411, 149] width 96 height 8
click at [378, 150] on p "**********" at bounding box center [411, 149] width 96 height 8
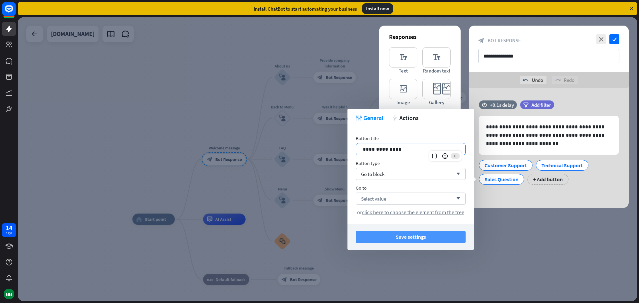
click at [410, 236] on button "Save settings" at bounding box center [411, 237] width 110 height 12
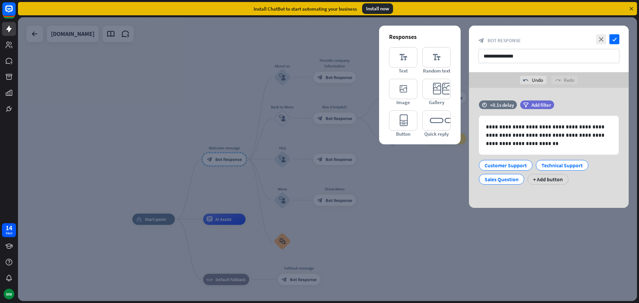
click at [514, 226] on div at bounding box center [327, 159] width 619 height 284
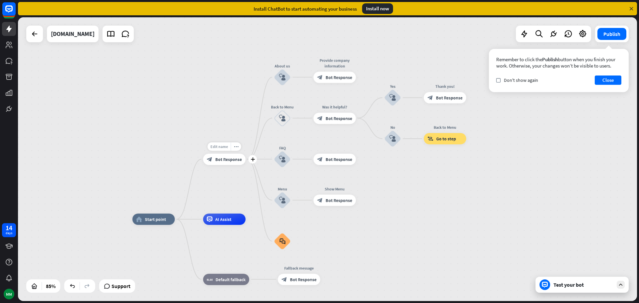
click at [222, 147] on span "Edit name" at bounding box center [219, 146] width 18 height 5
click at [223, 178] on div "**********" at bounding box center [327, 159] width 619 height 284
click at [237, 147] on icon "more_horiz" at bounding box center [236, 146] width 5 height 4
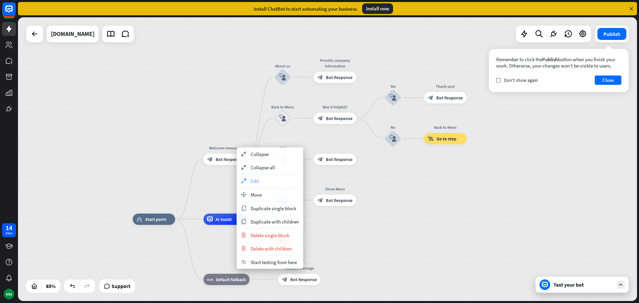
click at [256, 182] on span "Edit" at bounding box center [255, 181] width 8 height 6
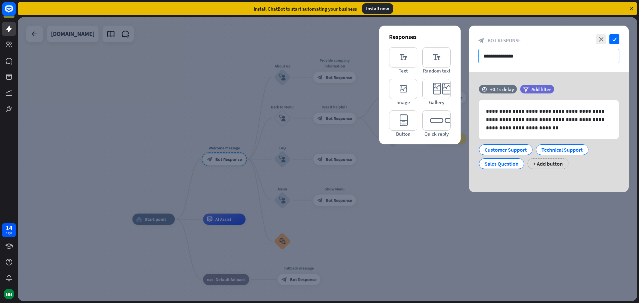
click at [507, 57] on input "**********" at bounding box center [548, 56] width 141 height 14
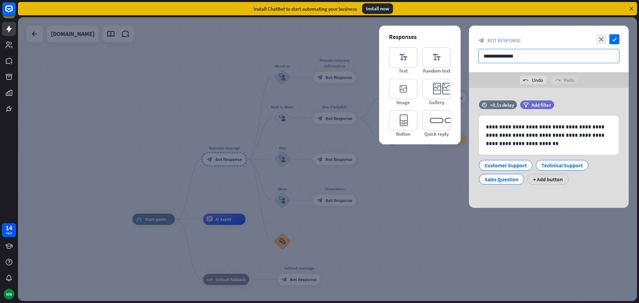
type input "**********"
click at [441, 207] on div at bounding box center [327, 159] width 619 height 284
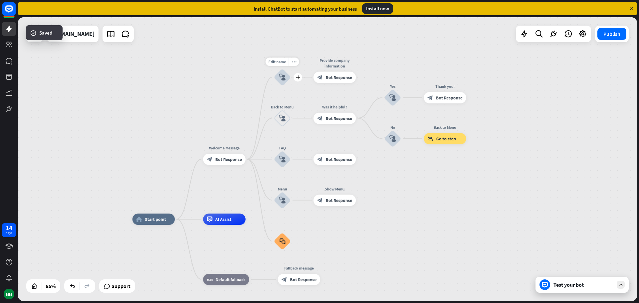
click at [285, 77] on icon "block_user_input" at bounding box center [282, 77] width 7 height 7
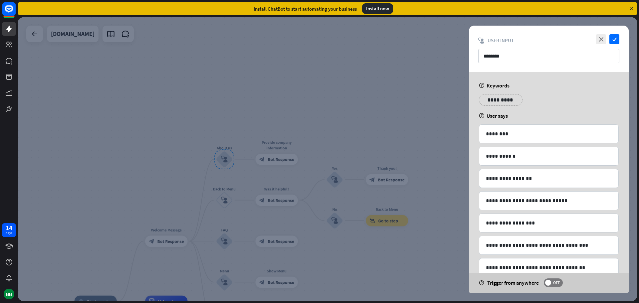
click at [172, 242] on div at bounding box center [327, 159] width 619 height 284
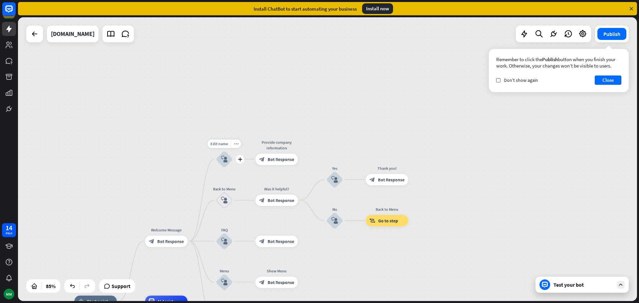
click at [225, 159] on icon "block_user_input" at bounding box center [224, 159] width 7 height 7
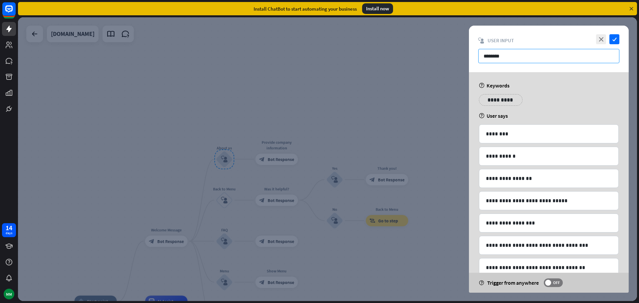
drag, startPoint x: 526, startPoint y: 59, endPoint x: 461, endPoint y: 58, distance: 64.6
click at [461, 58] on div "**********" at bounding box center [327, 159] width 619 height 284
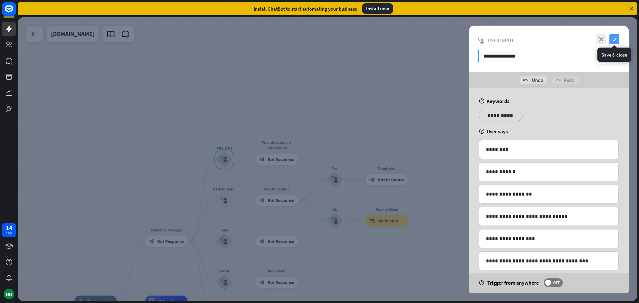
type input "**********"
click at [616, 38] on icon "check" at bounding box center [615, 39] width 10 height 10
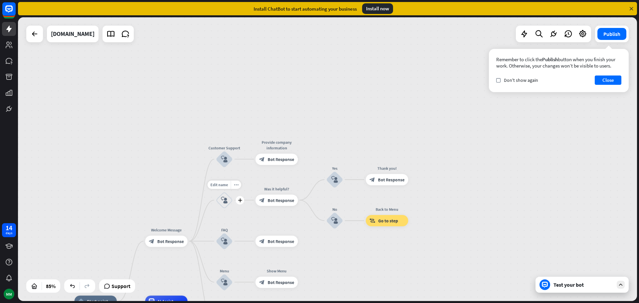
click at [222, 199] on icon "block_user_input" at bounding box center [224, 200] width 7 height 7
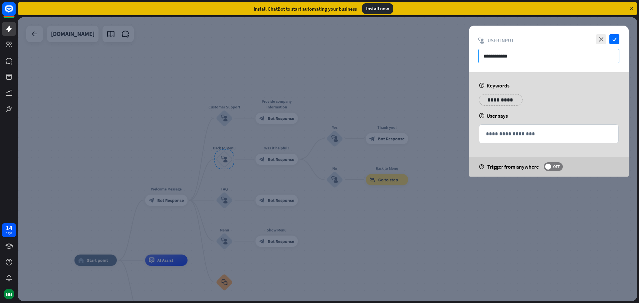
drag, startPoint x: 530, startPoint y: 58, endPoint x: 460, endPoint y: 52, distance: 70.2
click at [460, 52] on div "**********" at bounding box center [327, 159] width 619 height 284
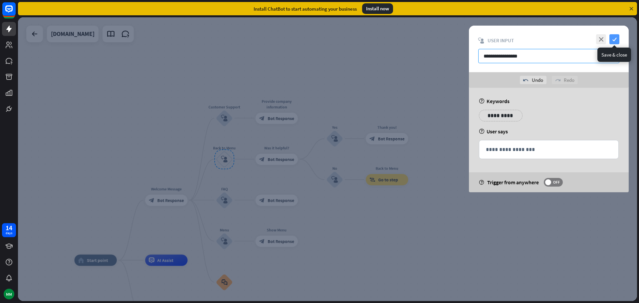
type input "**********"
click at [615, 38] on icon "check" at bounding box center [615, 39] width 10 height 10
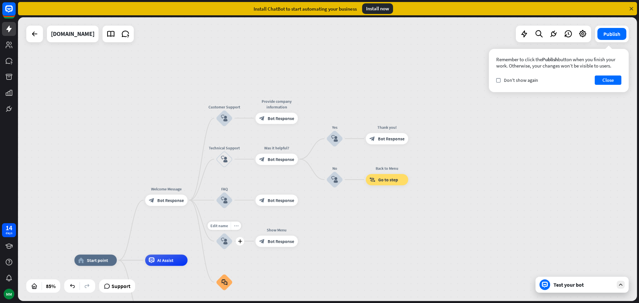
click at [236, 226] on icon "more_horiz" at bounding box center [236, 226] width 5 height 4
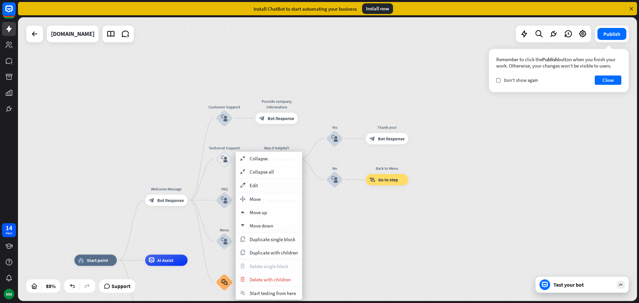
click at [222, 241] on icon "block_user_input" at bounding box center [224, 241] width 7 height 7
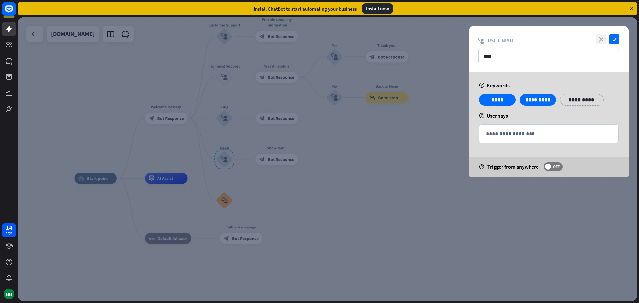
click at [602, 37] on icon "close" at bounding box center [601, 39] width 10 height 10
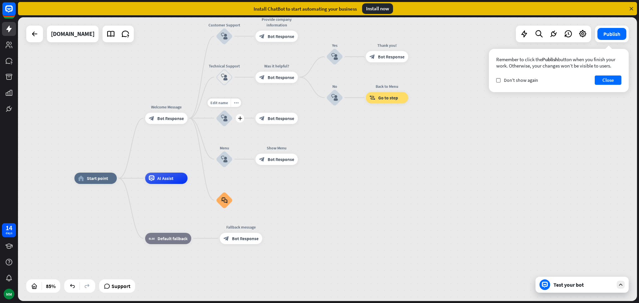
click at [224, 117] on icon "block_user_input" at bounding box center [224, 118] width 7 height 7
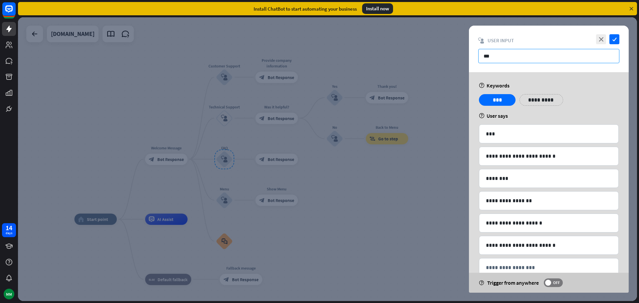
drag, startPoint x: 498, startPoint y: 54, endPoint x: 471, endPoint y: 56, distance: 27.3
click at [471, 56] on div "close check block_user_input User Input ***" at bounding box center [549, 49] width 160 height 47
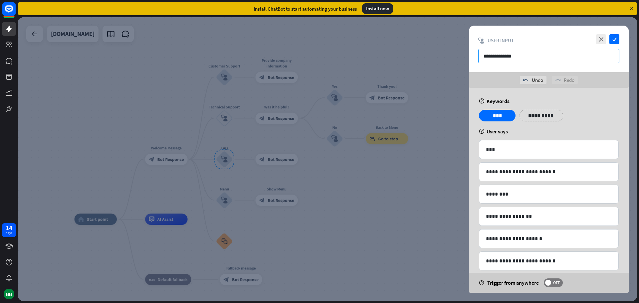
type input "**********"
click at [394, 185] on div at bounding box center [327, 159] width 619 height 284
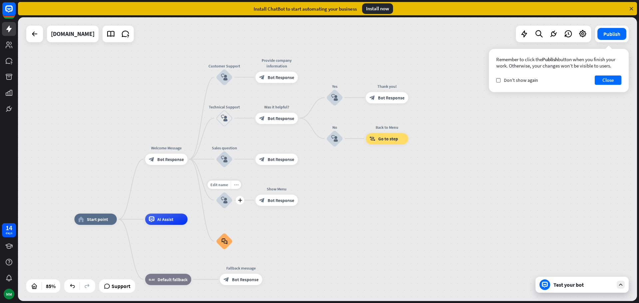
click at [235, 183] on icon "more_horiz" at bounding box center [236, 185] width 5 height 4
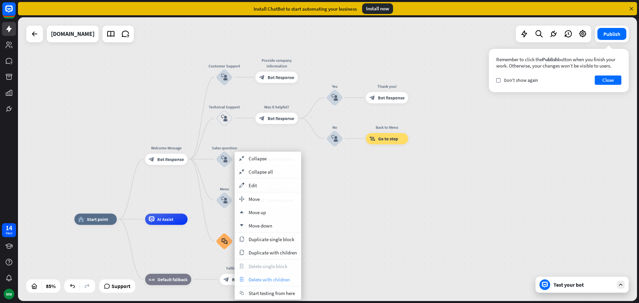
click at [265, 281] on span "Delete with children" at bounding box center [269, 280] width 41 height 6
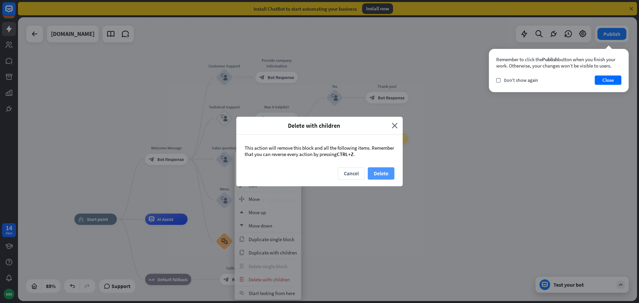
click at [377, 172] on button "Delete" at bounding box center [381, 173] width 27 height 12
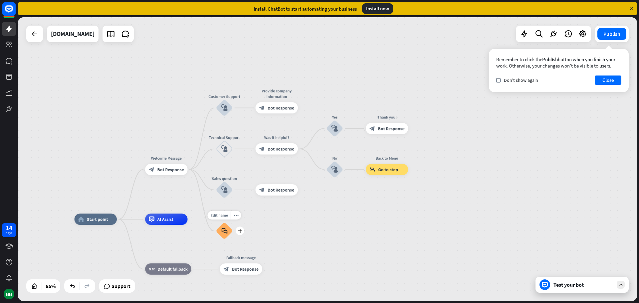
click at [225, 229] on icon "block_faq" at bounding box center [224, 231] width 6 height 6
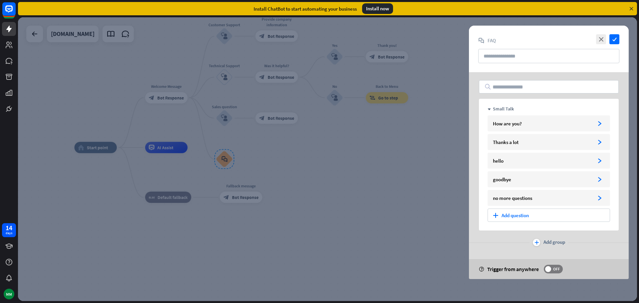
click at [309, 192] on div at bounding box center [327, 159] width 619 height 284
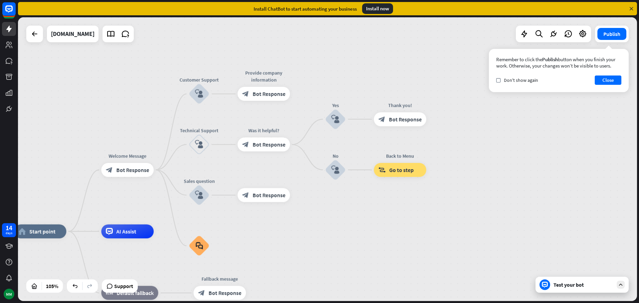
drag, startPoint x: 316, startPoint y: 178, endPoint x: 313, endPoint y: 268, distance: 90.0
click at [261, 95] on span "Bot Response" at bounding box center [269, 94] width 33 height 7
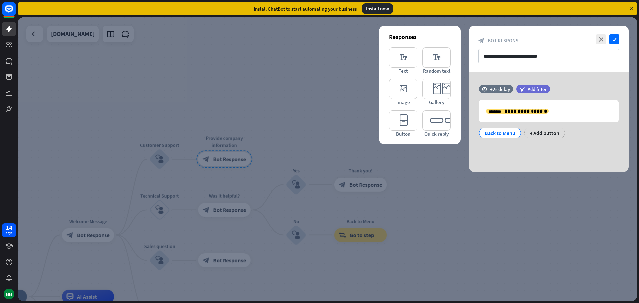
click at [160, 258] on div at bounding box center [327, 159] width 619 height 284
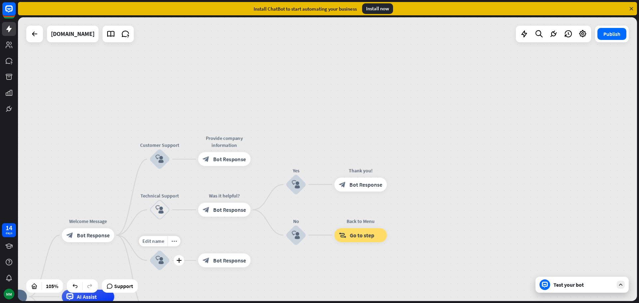
click at [160, 258] on icon "block_user_input" at bounding box center [159, 260] width 8 height 8
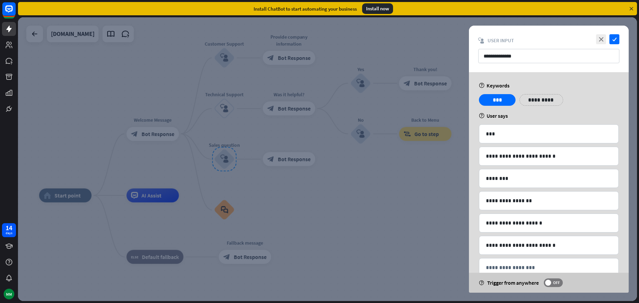
click at [281, 159] on div at bounding box center [327, 159] width 619 height 284
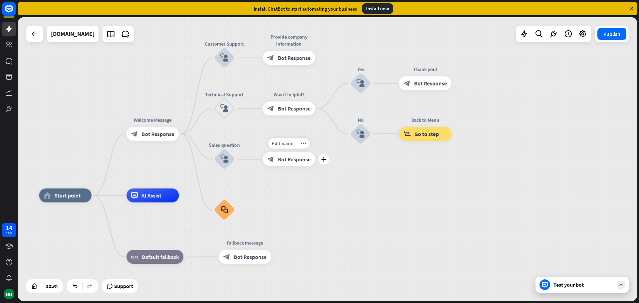
click at [287, 160] on span "Bot Response" at bounding box center [294, 159] width 33 height 7
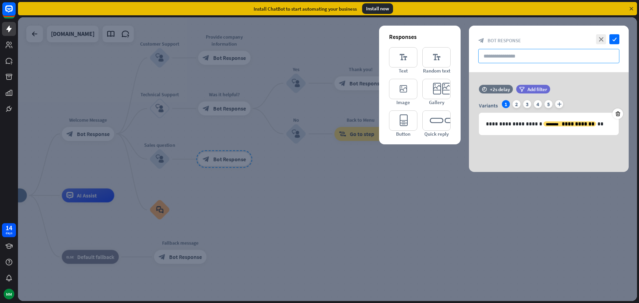
click at [490, 57] on input "text" at bounding box center [548, 56] width 141 height 14
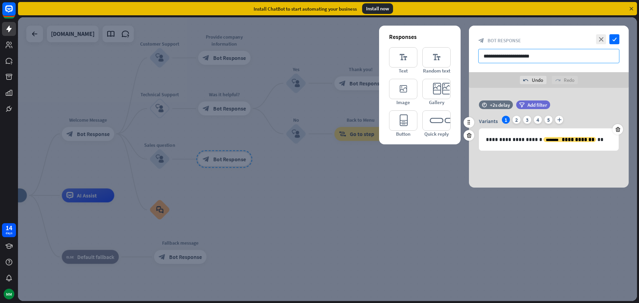
type input "**********"
click at [591, 102] on div "time +2s delay filter Add filter" at bounding box center [549, 108] width 160 height 15
click at [526, 162] on div "**********" at bounding box center [549, 138] width 160 height 100
click at [523, 142] on p "**********" at bounding box center [549, 139] width 126 height 8
click at [405, 122] on icon "editor_button" at bounding box center [403, 121] width 28 height 20
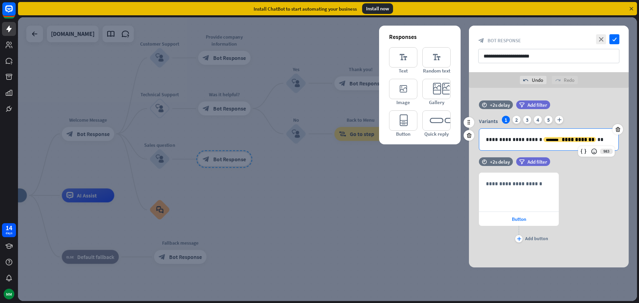
click at [529, 139] on p "**********" at bounding box center [549, 139] width 126 height 8
drag, startPoint x: 600, startPoint y: 138, endPoint x: 473, endPoint y: 141, distance: 127.2
click at [473, 141] on div "**********" at bounding box center [549, 133] width 160 height 35
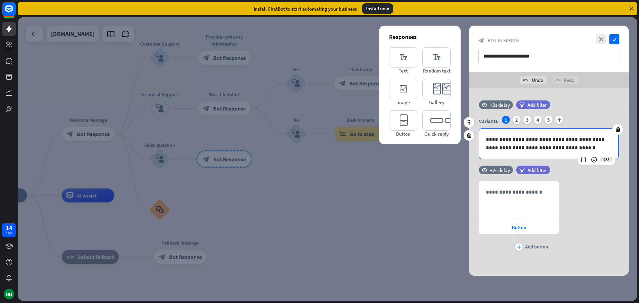
click at [584, 139] on p "**********" at bounding box center [549, 143] width 126 height 17
click at [549, 149] on p "**********" at bounding box center [549, 143] width 126 height 17
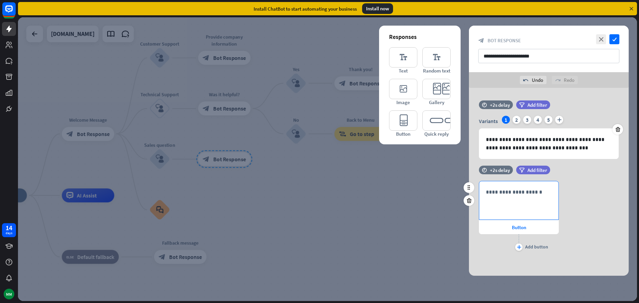
click at [503, 192] on p "**********" at bounding box center [519, 192] width 66 height 8
click at [518, 228] on span "Button" at bounding box center [519, 227] width 14 height 6
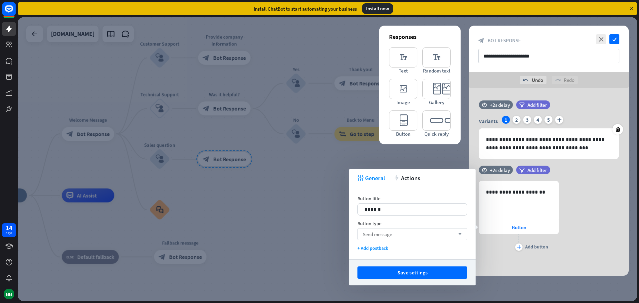
click at [418, 236] on div "Send message arrow_down" at bounding box center [413, 234] width 110 height 12
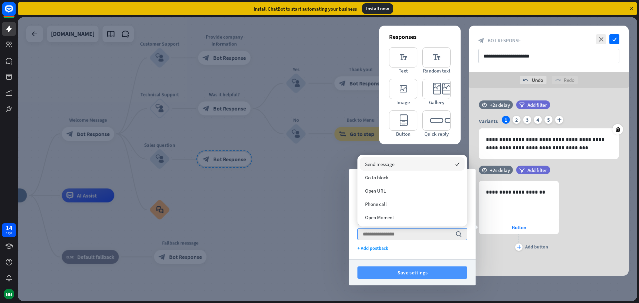
click at [411, 273] on button "Save settings" at bounding box center [413, 273] width 110 height 12
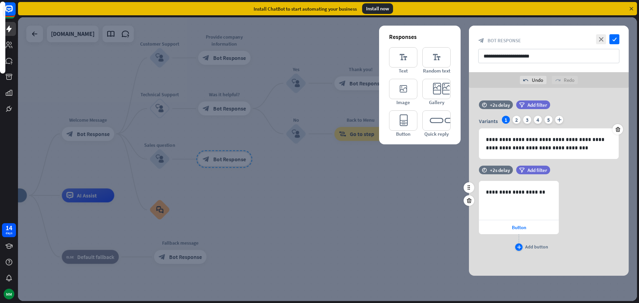
click at [519, 246] on icon "plus" at bounding box center [519, 247] width 4 height 4
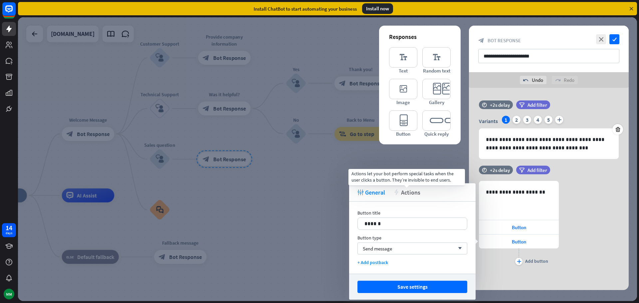
click at [415, 193] on span "Actions" at bounding box center [410, 193] width 19 height 8
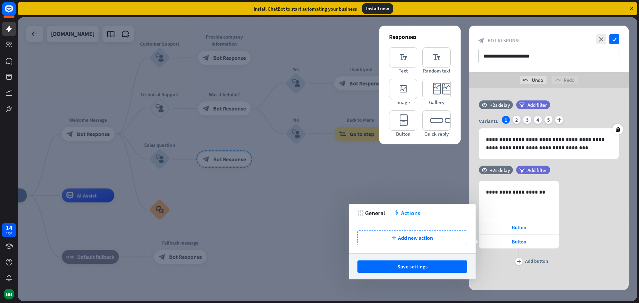
click at [415, 178] on div at bounding box center [327, 159] width 619 height 284
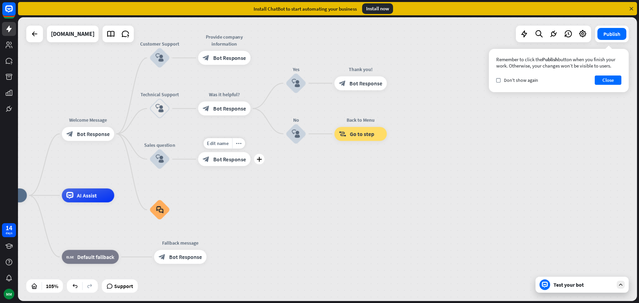
click at [224, 160] on span "Bot Response" at bounding box center [229, 159] width 33 height 7
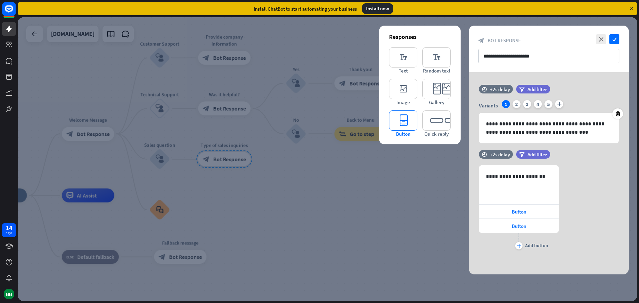
click at [402, 118] on icon "editor_button" at bounding box center [403, 121] width 28 height 20
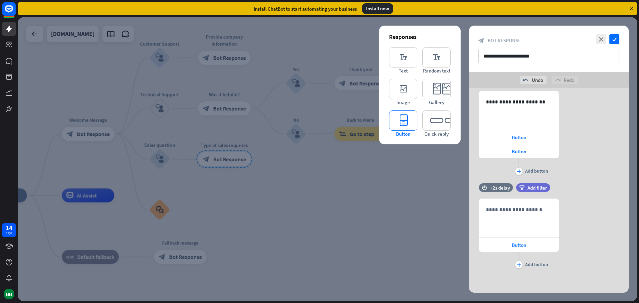
scroll to position [91, 0]
click at [491, 209] on p "**********" at bounding box center [519, 209] width 66 height 8
click at [493, 271] on div "**********" at bounding box center [549, 230] width 160 height 94
click at [438, 269] on div at bounding box center [327, 159] width 619 height 284
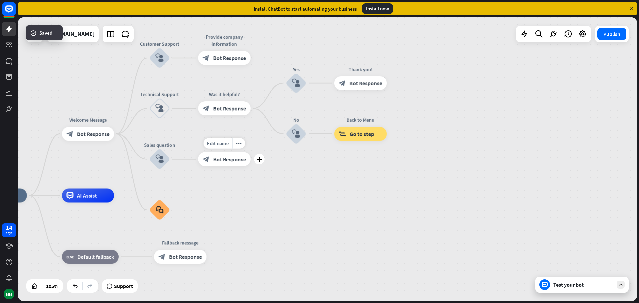
click at [241, 161] on span "Bot Response" at bounding box center [229, 159] width 33 height 7
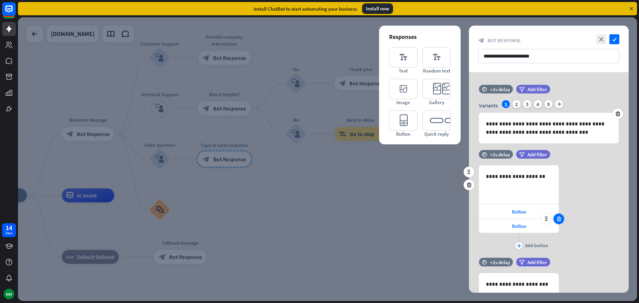
click at [560, 221] on icon at bounding box center [559, 219] width 6 height 6
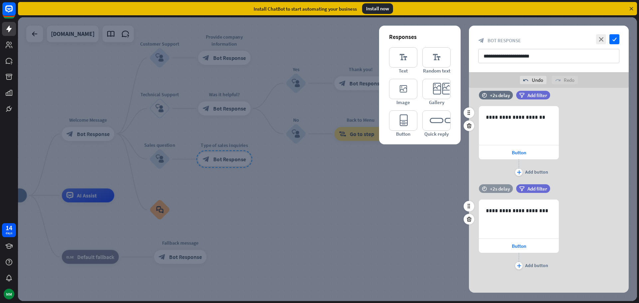
scroll to position [77, 0]
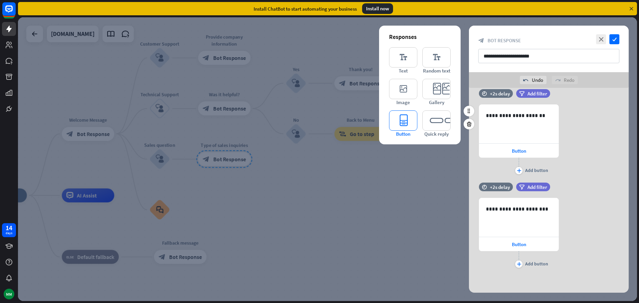
click at [406, 117] on icon "editor_button" at bounding box center [403, 121] width 28 height 20
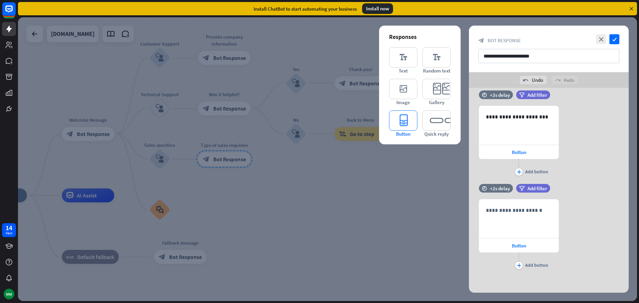
scroll to position [170, 0]
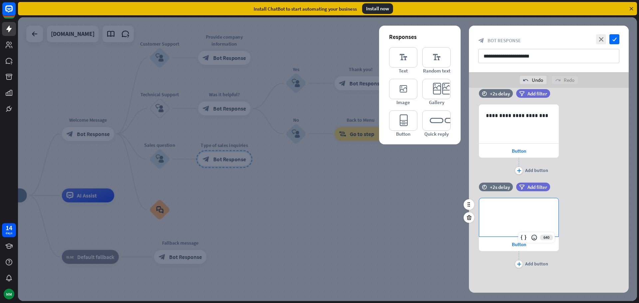
click at [497, 207] on p "**********" at bounding box center [519, 209] width 66 height 8
click at [408, 125] on icon "editor_button" at bounding box center [403, 121] width 28 height 20
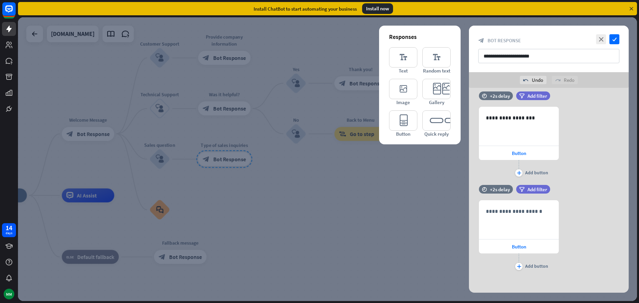
scroll to position [264, 0]
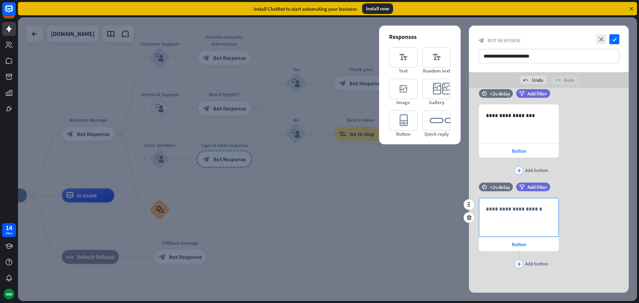
click at [500, 210] on p "**********" at bounding box center [519, 209] width 66 height 8
click at [423, 221] on div at bounding box center [327, 159] width 619 height 284
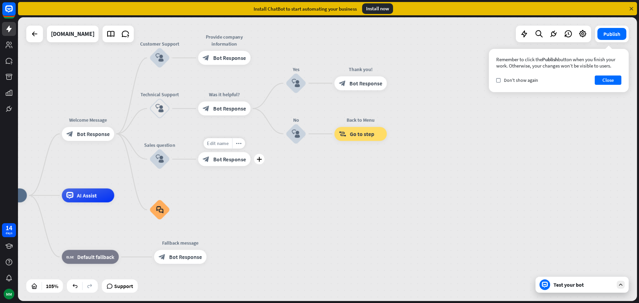
click at [218, 144] on span "Edit name" at bounding box center [218, 143] width 22 height 6
click at [237, 143] on icon "more_horiz" at bounding box center [239, 143] width 6 height 5
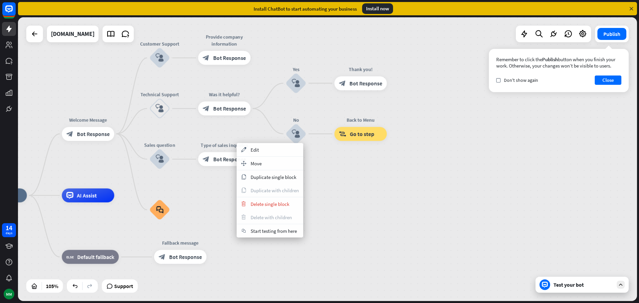
click at [229, 193] on div "home_2 Start point Welcome Message block_bot_response Bot Response Customer Sup…" at bounding box center [327, 159] width 619 height 284
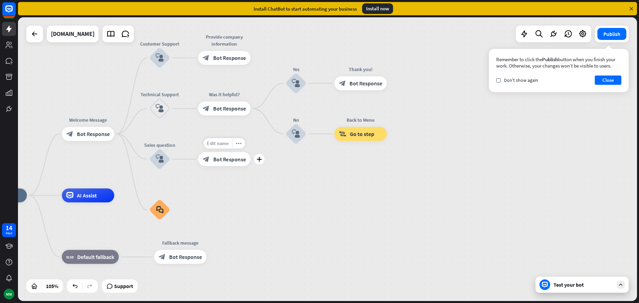
click at [216, 142] on span "Edit name" at bounding box center [218, 143] width 22 height 6
click at [153, 141] on span "Edit name" at bounding box center [153, 140] width 22 height 6
type input "**********"
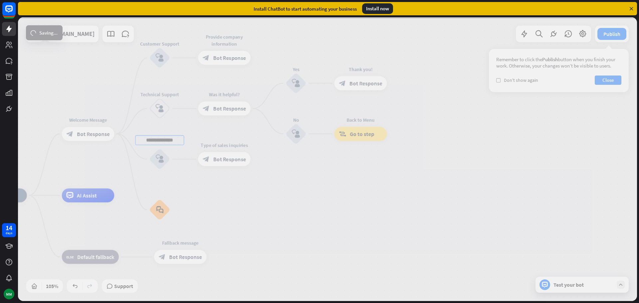
click at [205, 190] on div "**********" at bounding box center [327, 159] width 619 height 284
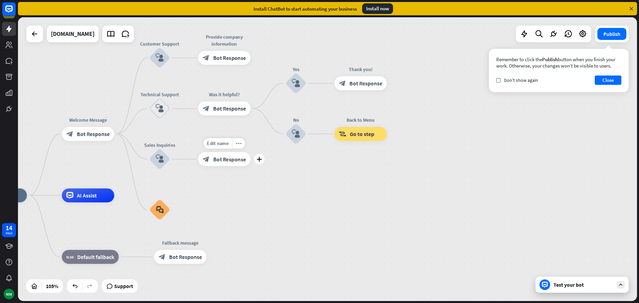
click at [225, 157] on span "Bot Response" at bounding box center [229, 159] width 33 height 7
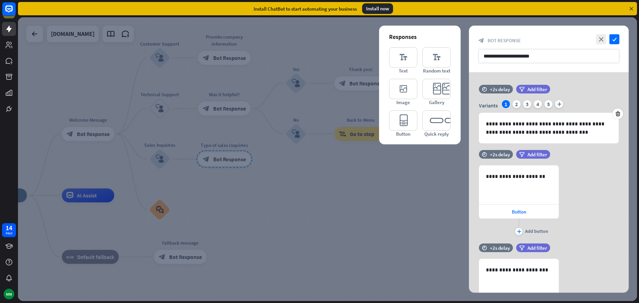
click at [236, 110] on div at bounding box center [327, 159] width 619 height 284
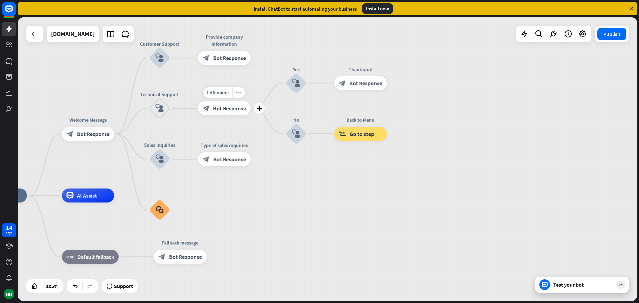
click at [226, 110] on span "Bot Response" at bounding box center [229, 108] width 33 height 7
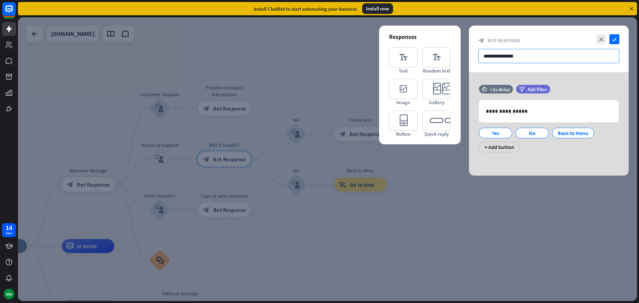
click at [517, 54] on input "**********" at bounding box center [548, 56] width 141 height 14
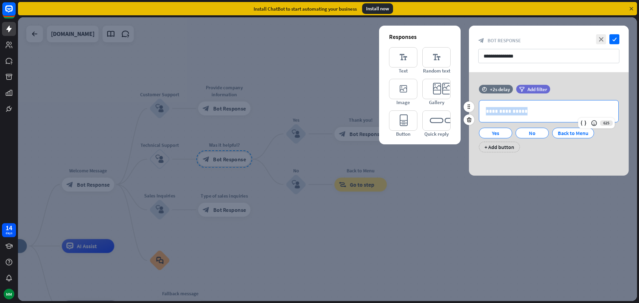
drag, startPoint x: 524, startPoint y: 113, endPoint x: 465, endPoint y: 111, distance: 59.3
click at [469, 111] on div "**********" at bounding box center [549, 122] width 160 height 74
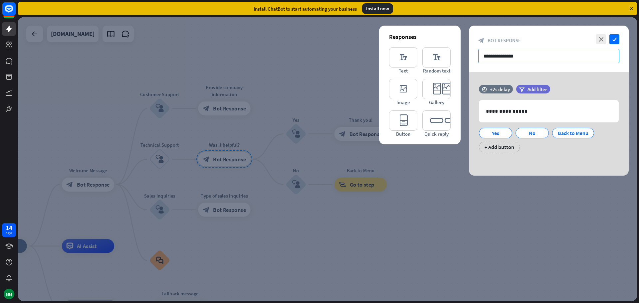
drag, startPoint x: 518, startPoint y: 56, endPoint x: 458, endPoint y: 55, distance: 60.3
click at [469, 55] on div "**********" at bounding box center [549, 101] width 160 height 150
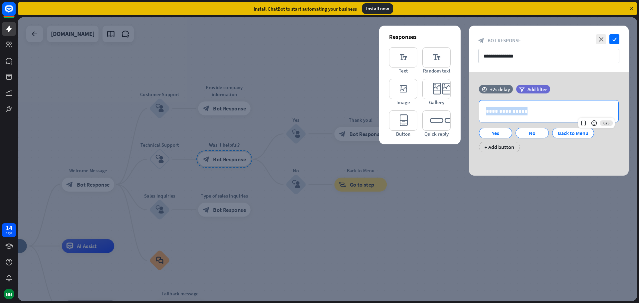
drag, startPoint x: 530, startPoint y: 110, endPoint x: 456, endPoint y: 111, distance: 74.2
click at [469, 111] on div "**********" at bounding box center [549, 124] width 160 height 104
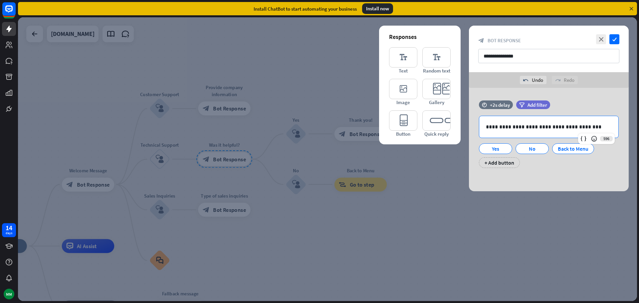
click at [226, 209] on div at bounding box center [327, 159] width 619 height 284
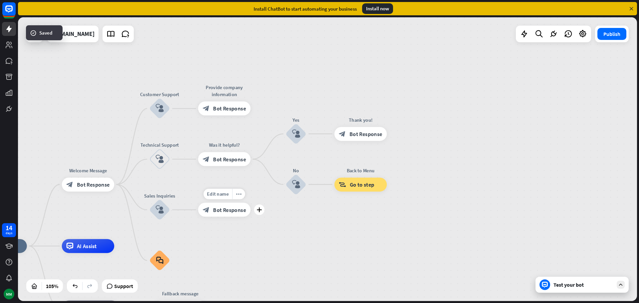
click at [223, 207] on span "Bot Response" at bounding box center [229, 209] width 33 height 7
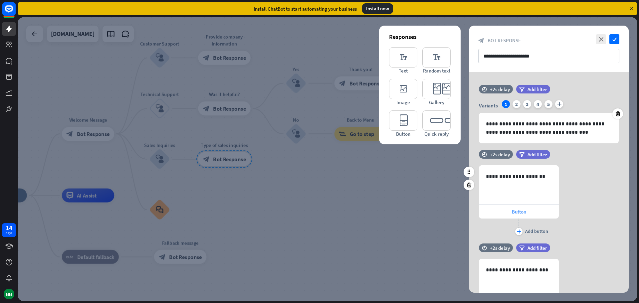
click at [518, 211] on span "Button" at bounding box center [519, 212] width 14 height 6
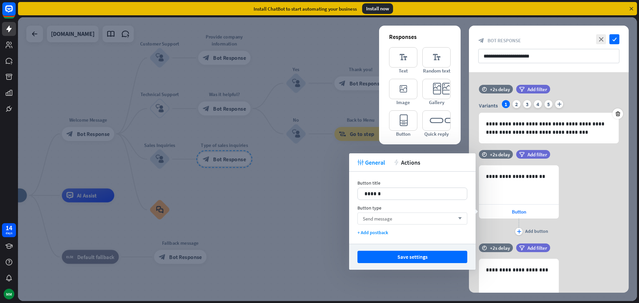
click at [426, 218] on div "Send message arrow_down" at bounding box center [413, 219] width 110 height 12
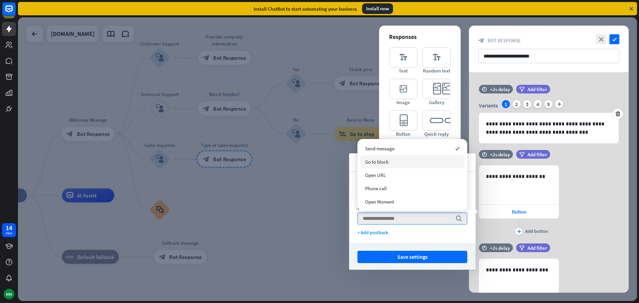
click at [415, 165] on div "Go to block" at bounding box center [412, 161] width 105 height 13
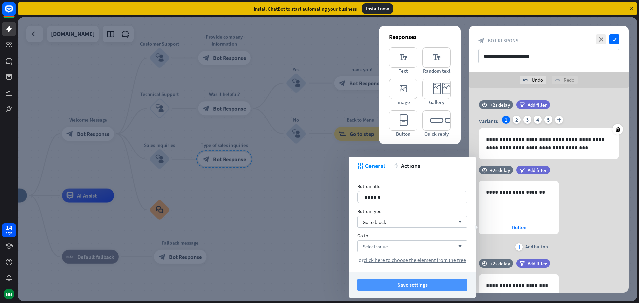
click at [413, 288] on button "Save settings" at bounding box center [413, 285] width 110 height 12
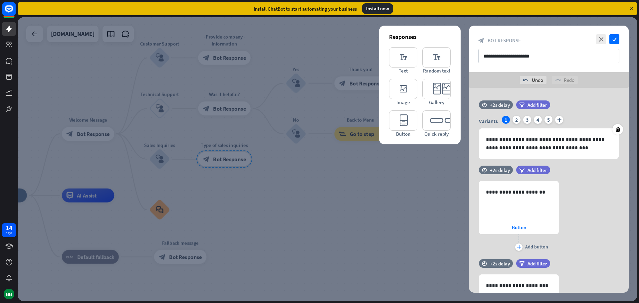
click at [228, 107] on div at bounding box center [327, 159] width 619 height 284
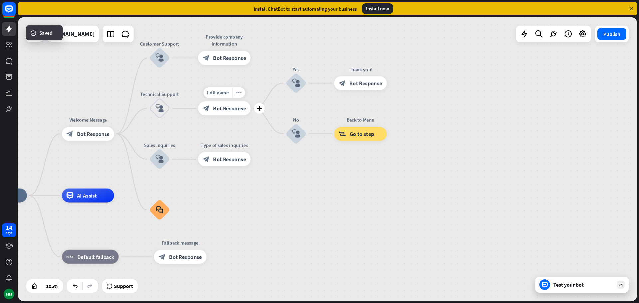
click at [231, 108] on span "Bot Response" at bounding box center [229, 108] width 33 height 7
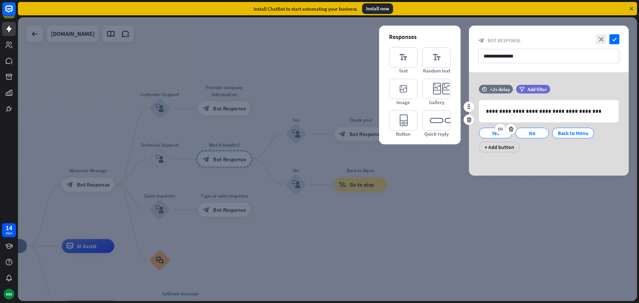
click at [504, 134] on div at bounding box center [505, 129] width 21 height 11
click at [502, 134] on div "Yes" at bounding box center [496, 133] width 22 height 10
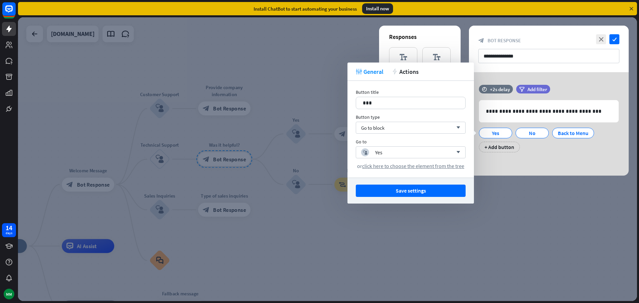
click at [506, 193] on div at bounding box center [327, 159] width 619 height 284
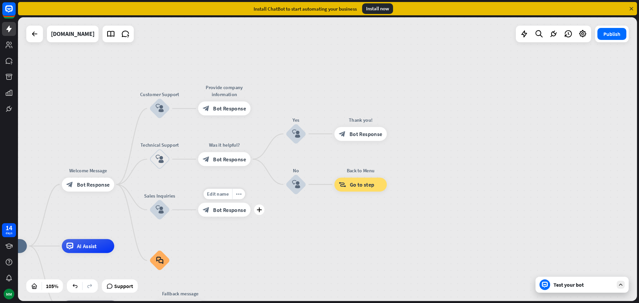
click at [223, 209] on span "Bot Response" at bounding box center [229, 209] width 33 height 7
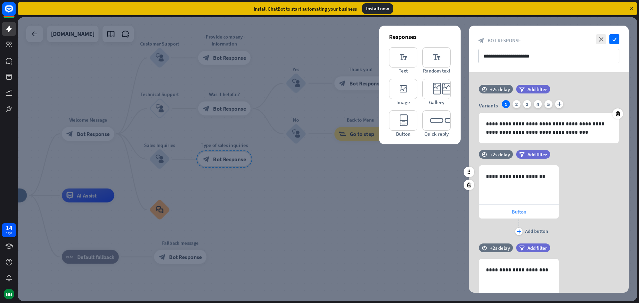
click at [519, 214] on span "Button" at bounding box center [519, 212] width 14 height 6
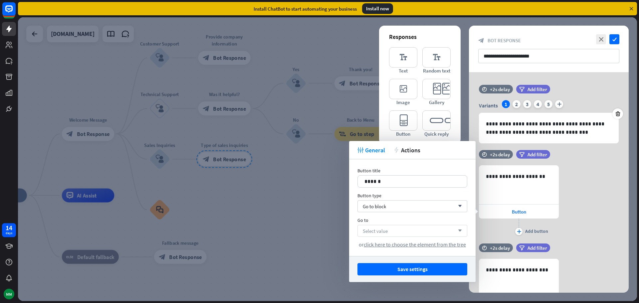
click at [418, 232] on div "Select value arrow_down" at bounding box center [413, 231] width 110 height 12
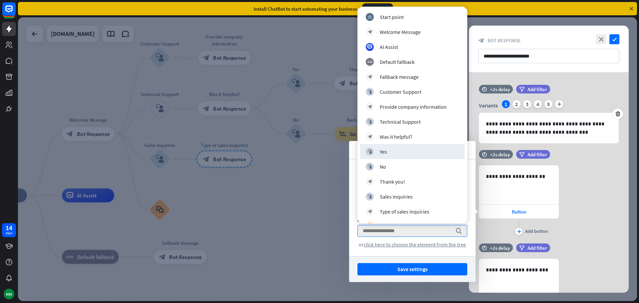
click at [604, 200] on div "**********" at bounding box center [549, 201] width 160 height 72
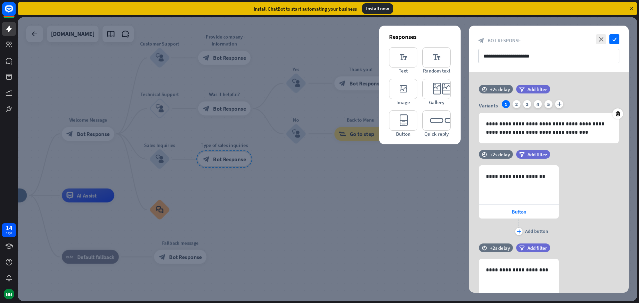
click at [229, 111] on div at bounding box center [327, 159] width 619 height 284
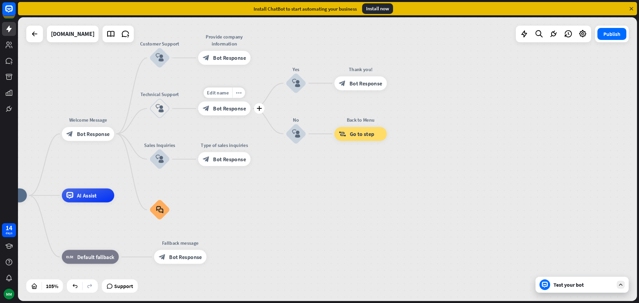
click at [229, 109] on span "Bot Response" at bounding box center [229, 108] width 33 height 7
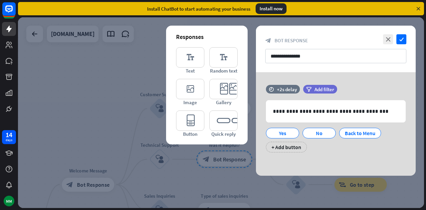
click at [113, 102] on div at bounding box center [221, 112] width 406 height 191
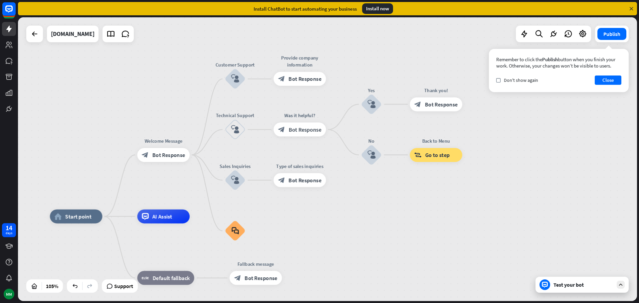
drag, startPoint x: 237, startPoint y: 204, endPoint x: 384, endPoint y: 221, distance: 147.5
click at [302, 80] on span "Bot Response" at bounding box center [305, 79] width 33 height 7
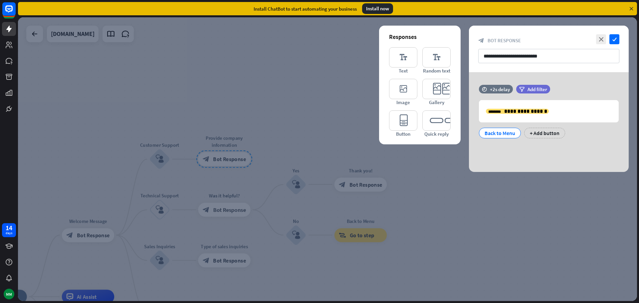
drag, startPoint x: 187, startPoint y: 184, endPoint x: 271, endPoint y: 125, distance: 103.4
click at [271, 125] on div at bounding box center [327, 159] width 619 height 284
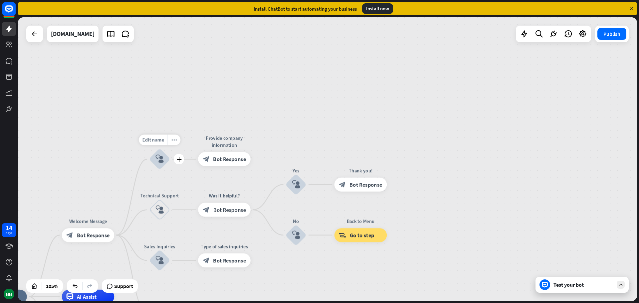
click at [162, 161] on icon "block_user_input" at bounding box center [159, 159] width 8 height 8
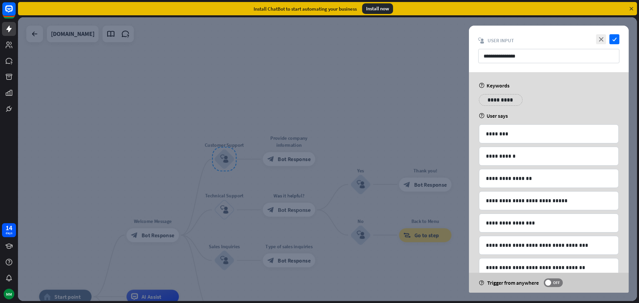
click at [141, 235] on div at bounding box center [327, 159] width 619 height 284
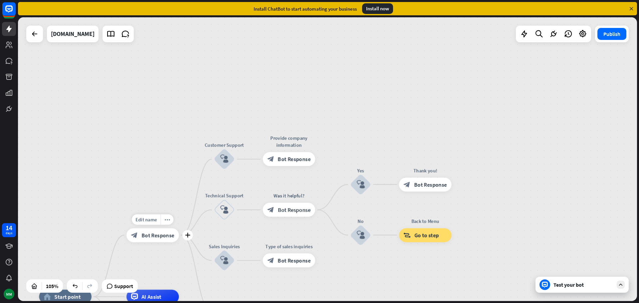
click at [144, 235] on span "Bot Response" at bounding box center [157, 235] width 33 height 7
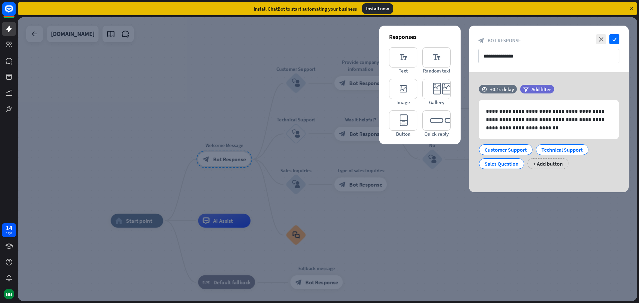
click at [295, 79] on div at bounding box center [327, 159] width 619 height 284
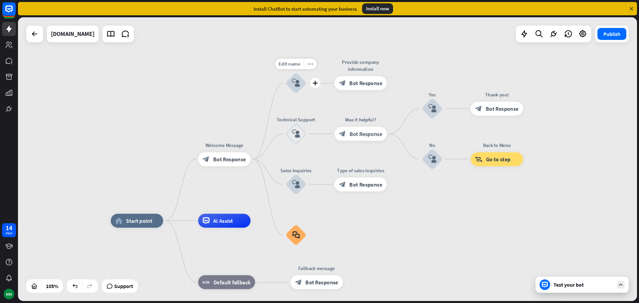
click at [295, 80] on icon "block_user_input" at bounding box center [296, 83] width 8 height 8
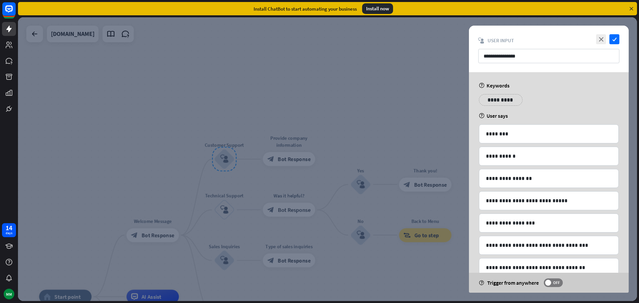
click at [227, 160] on div at bounding box center [327, 159] width 619 height 284
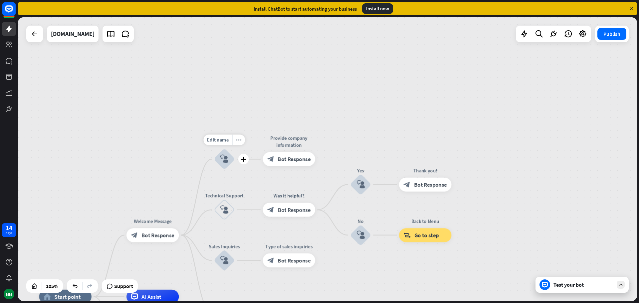
click at [227, 160] on icon "block_user_input" at bounding box center [224, 159] width 8 height 8
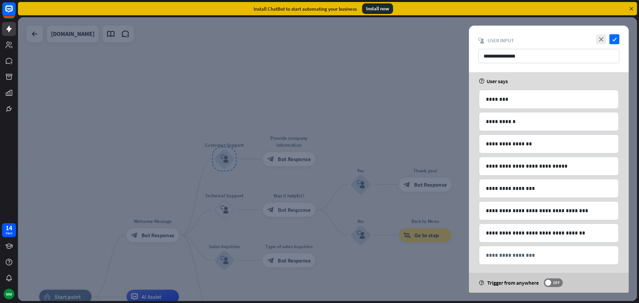
scroll to position [40, 0]
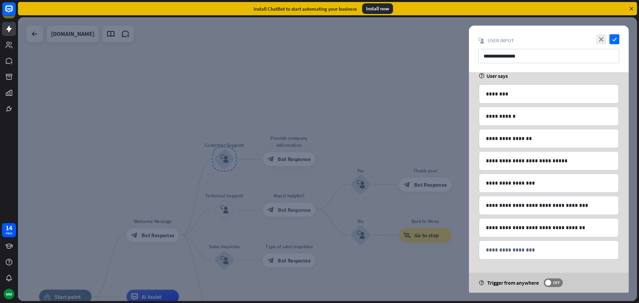
click at [284, 160] on div at bounding box center [327, 159] width 619 height 284
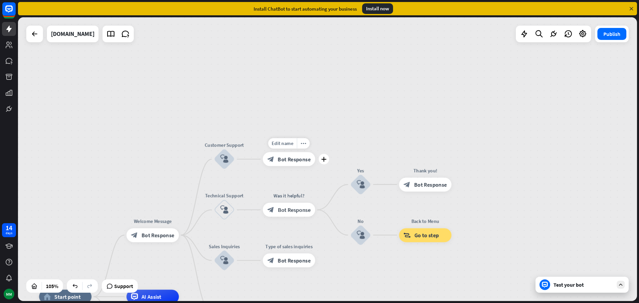
click at [284, 159] on span "Bot Response" at bounding box center [294, 159] width 33 height 7
